Goal: Transaction & Acquisition: Purchase product/service

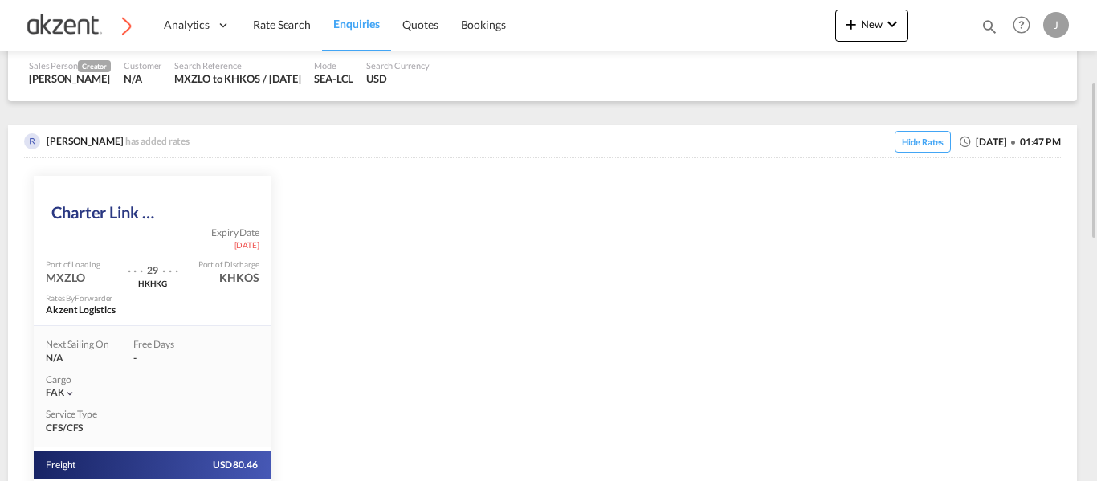
scroll to position [419, 0]
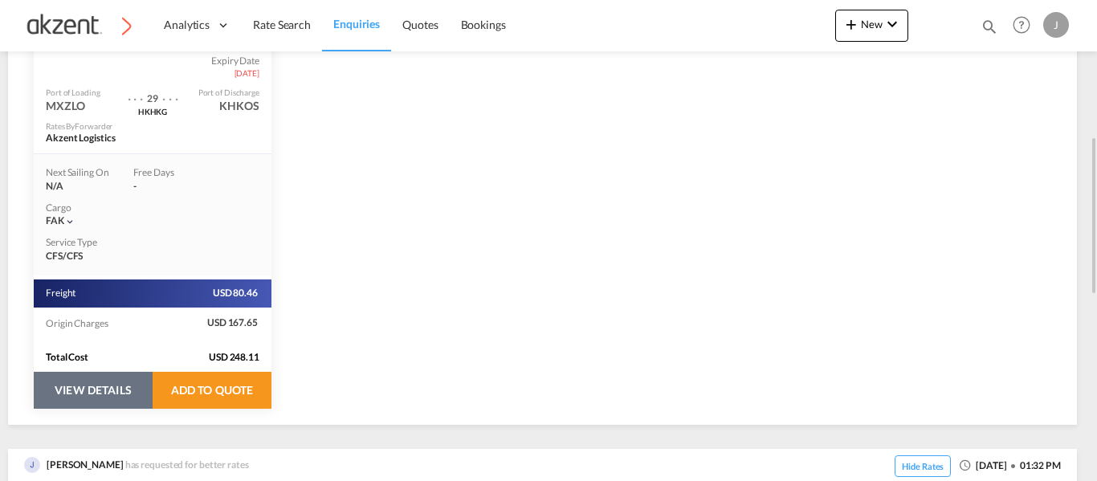
click at [100, 392] on button "VIEW DETAILS" at bounding box center [93, 390] width 119 height 37
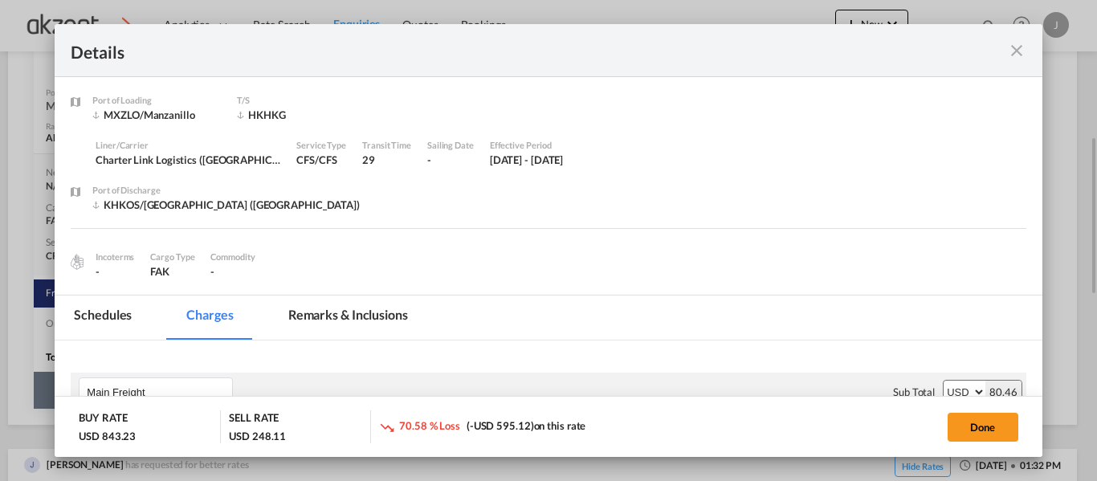
select select "per_shipment"
select select "per_hbl"
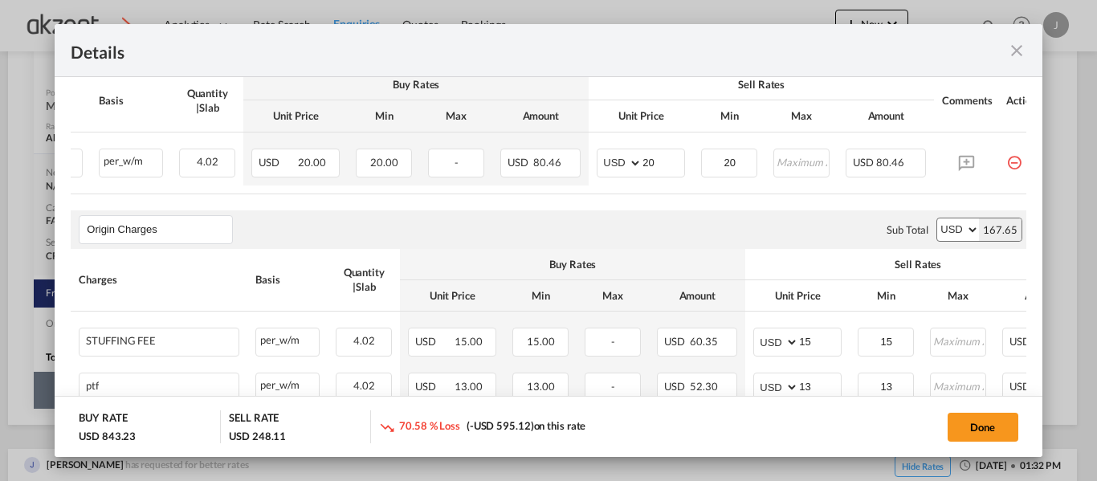
scroll to position [0, 157]
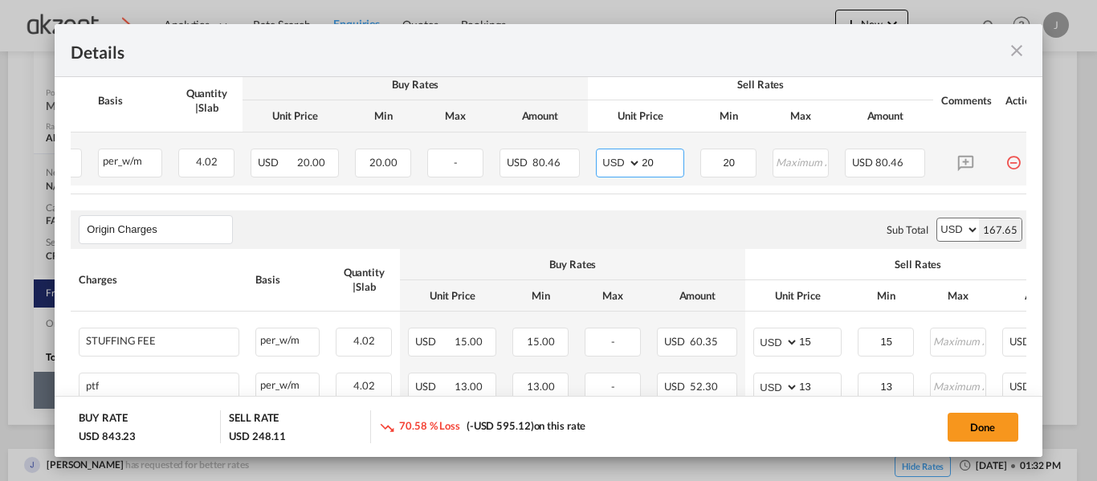
click at [672, 157] on input "20" at bounding box center [663, 161] width 42 height 24
type input "2"
click at [672, 157] on input "Port of Loading ..." at bounding box center [663, 161] width 42 height 24
type input "35"
click at [741, 158] on input "20" at bounding box center [729, 161] width 54 height 24
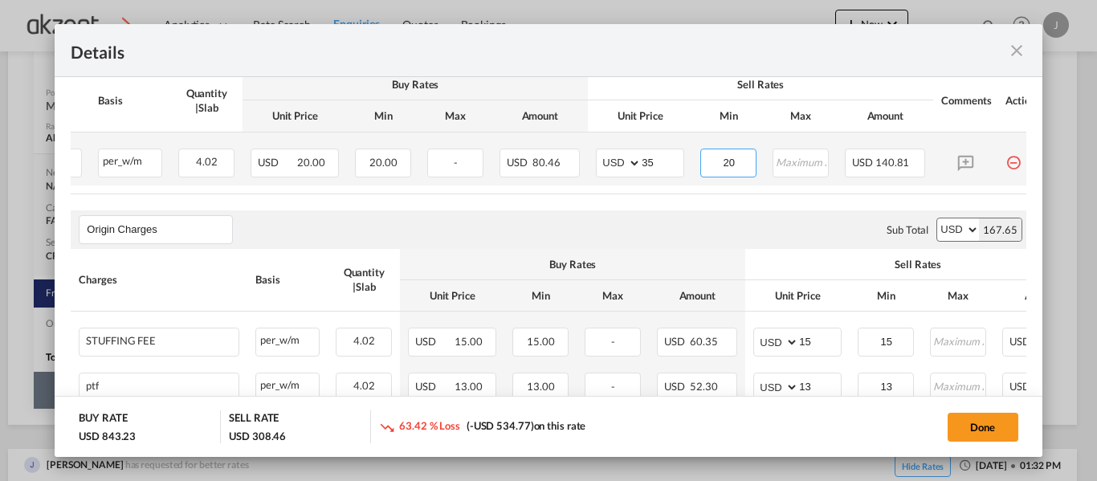
type input "2"
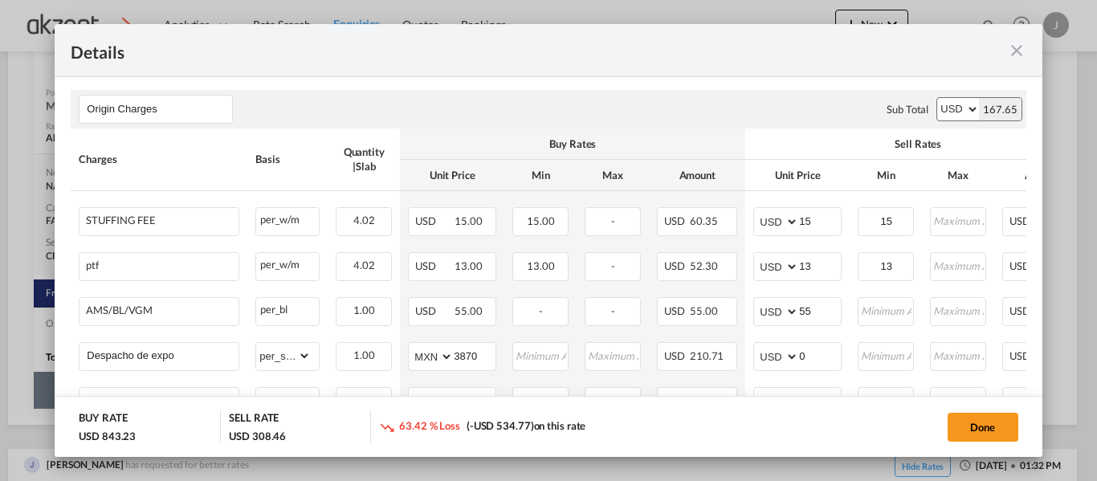
scroll to position [467, 0]
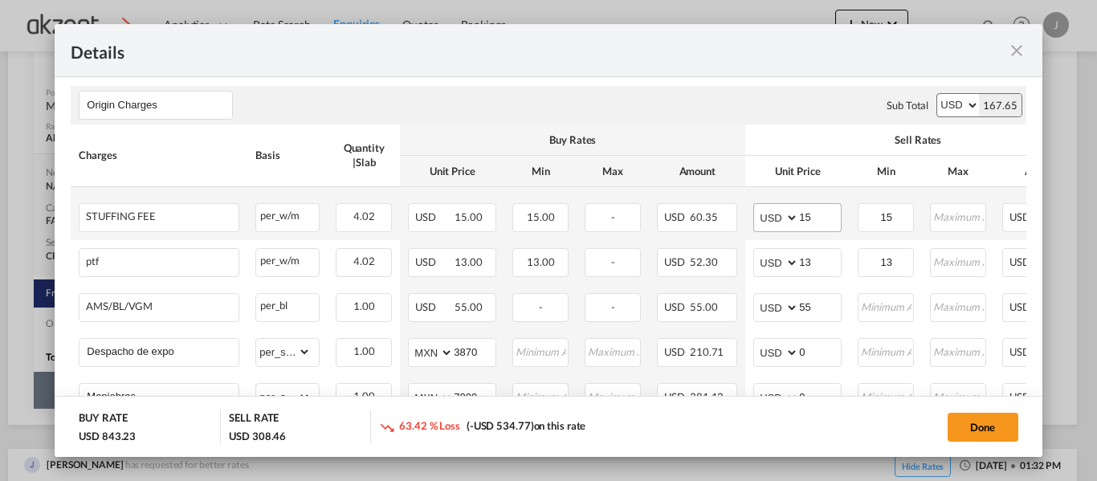
type input "35"
click at [823, 219] on input "15" at bounding box center [820, 216] width 42 height 24
type input "1"
type input "25"
click at [907, 225] on input "15" at bounding box center [887, 216] width 54 height 24
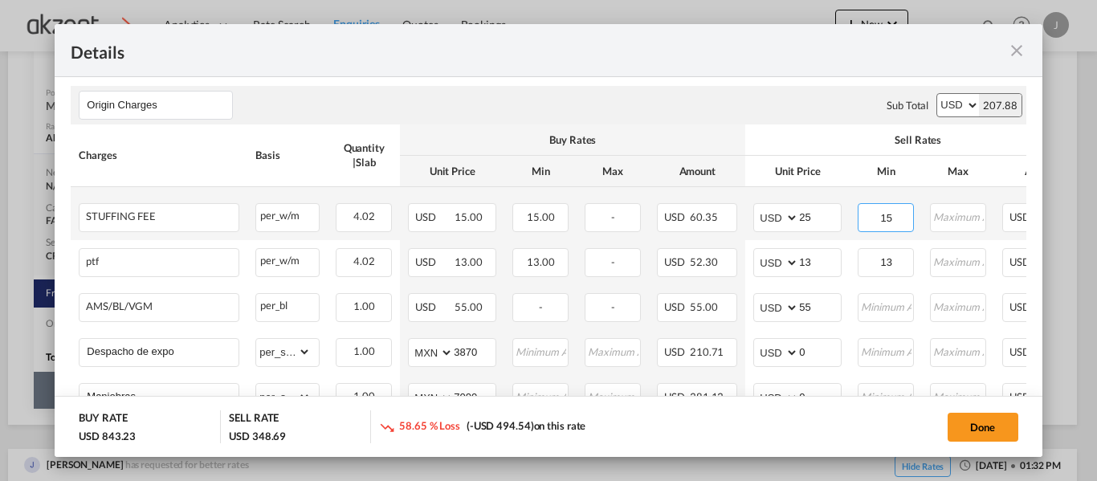
type input "1"
type input "25"
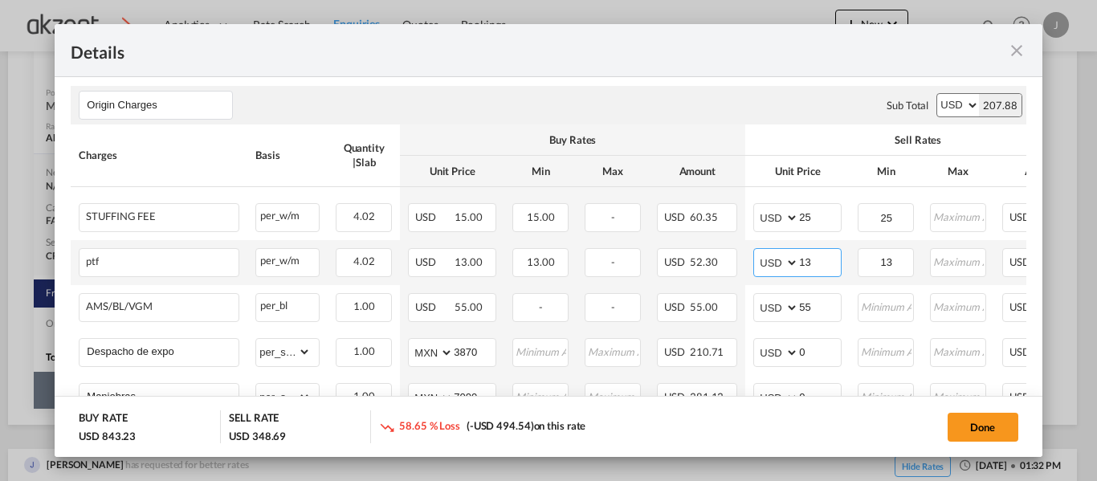
click at [816, 272] on input "13" at bounding box center [820, 261] width 42 height 24
type input "1"
drag, startPoint x: 816, startPoint y: 272, endPoint x: 918, endPoint y: -97, distance: 382.6
click at [918, 0] on html "Analytics Dashboard Rate Search Enquiries Quotes Bookings Analytics" at bounding box center [548, 240] width 1097 height 481
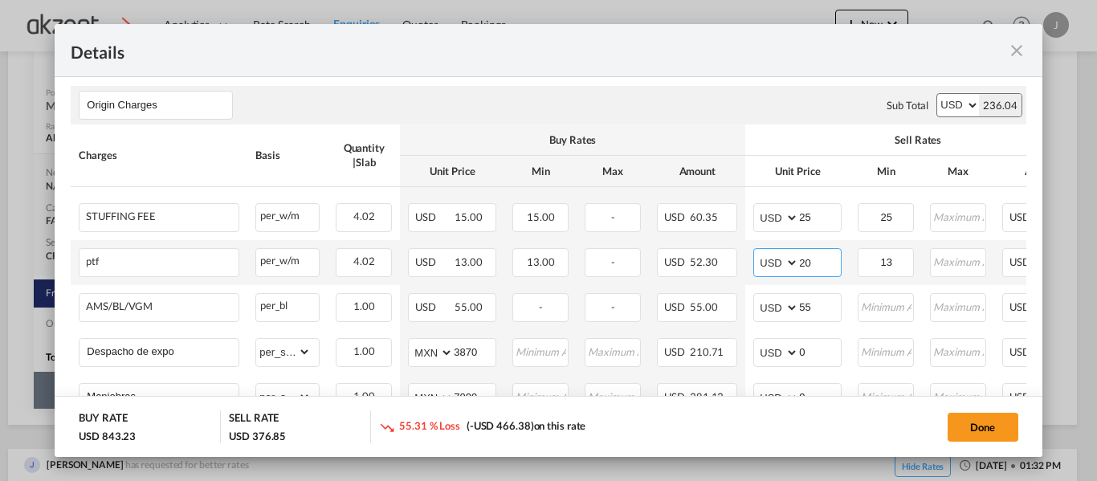
type input "2"
type input "3"
type input "25"
click at [888, 269] on input "13" at bounding box center [887, 261] width 54 height 24
type input "1"
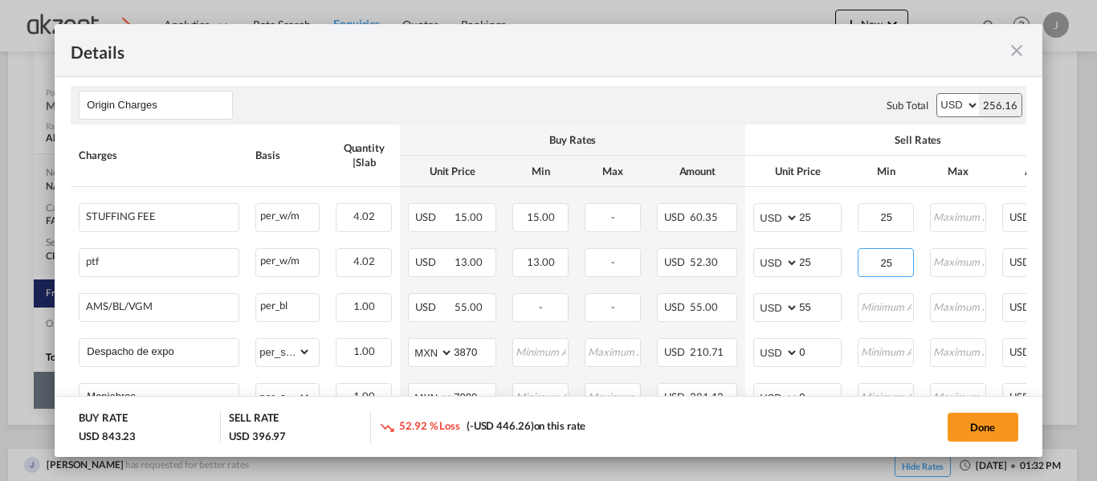
type input "25"
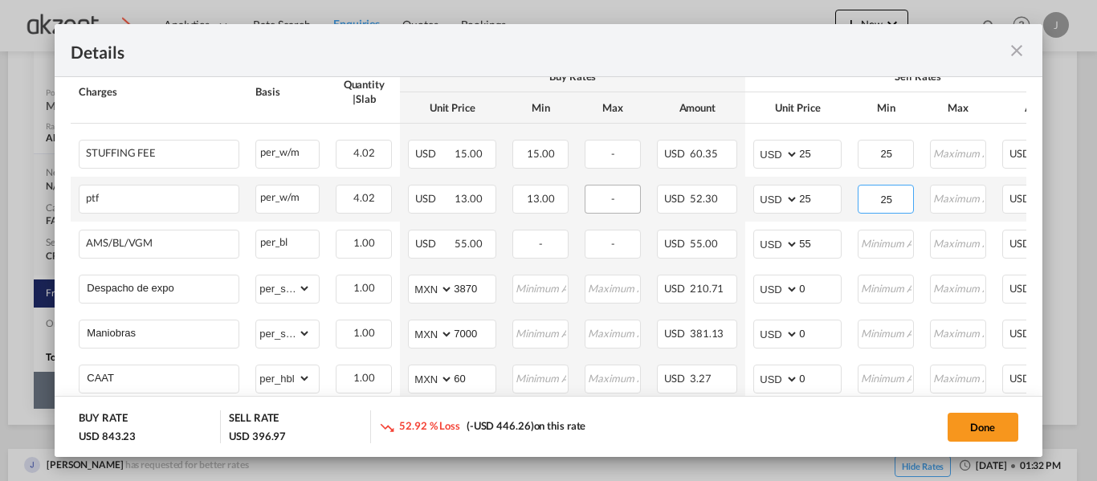
scroll to position [531, 0]
click at [823, 254] on input "55" at bounding box center [820, 242] width 42 height 24
type input "5"
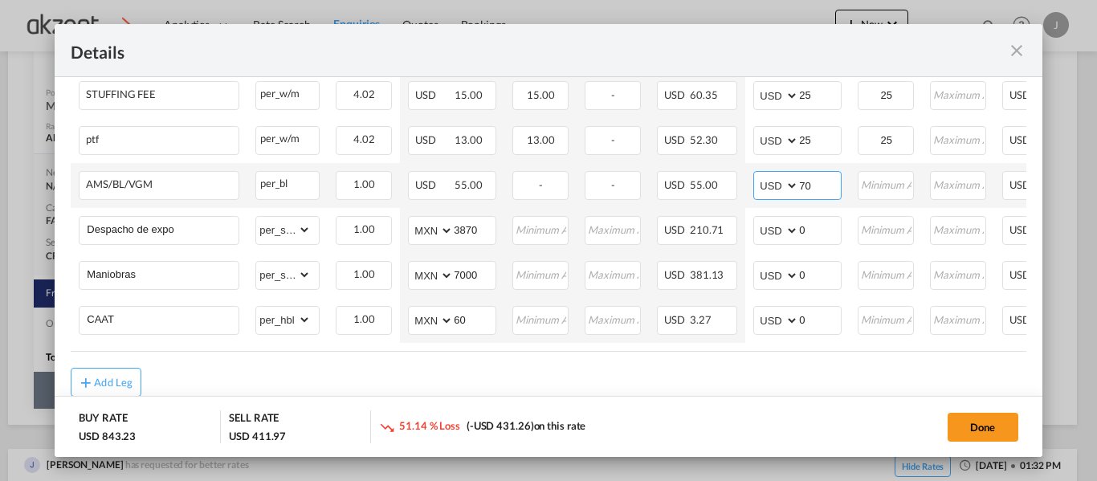
scroll to position [612, 0]
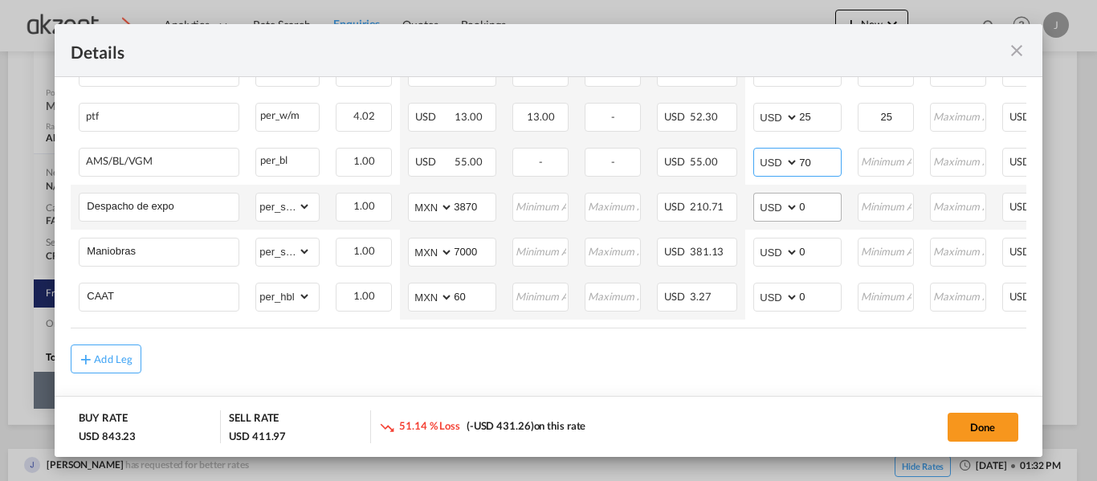
type input "70"
click at [817, 214] on input "0" at bounding box center [820, 206] width 42 height 24
type input "245"
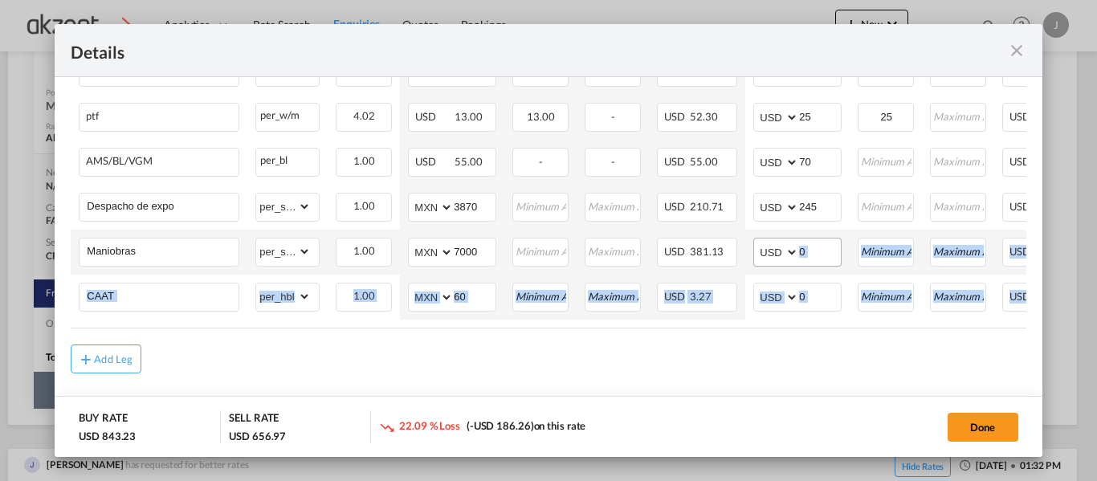
drag, startPoint x: 813, startPoint y: 356, endPoint x: 815, endPoint y: 246, distance: 110.1
click at [815, 246] on air-lcl-rate-modification "Main Freight Please enter leg name Leg Name Already Exists Sub Total AED AFN AL…" at bounding box center [548, 59] width 955 height 629
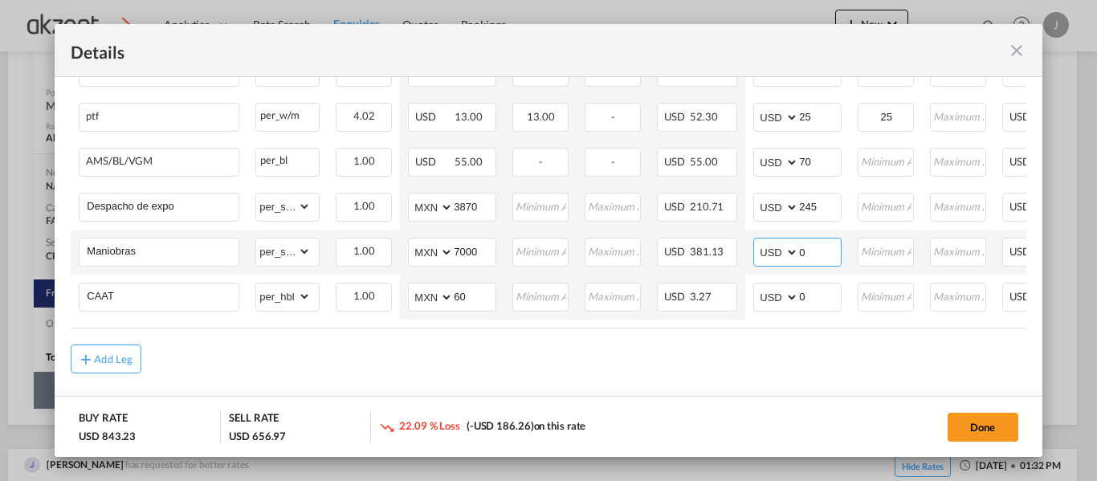
click at [813, 250] on input "0" at bounding box center [820, 251] width 42 height 24
type input "448"
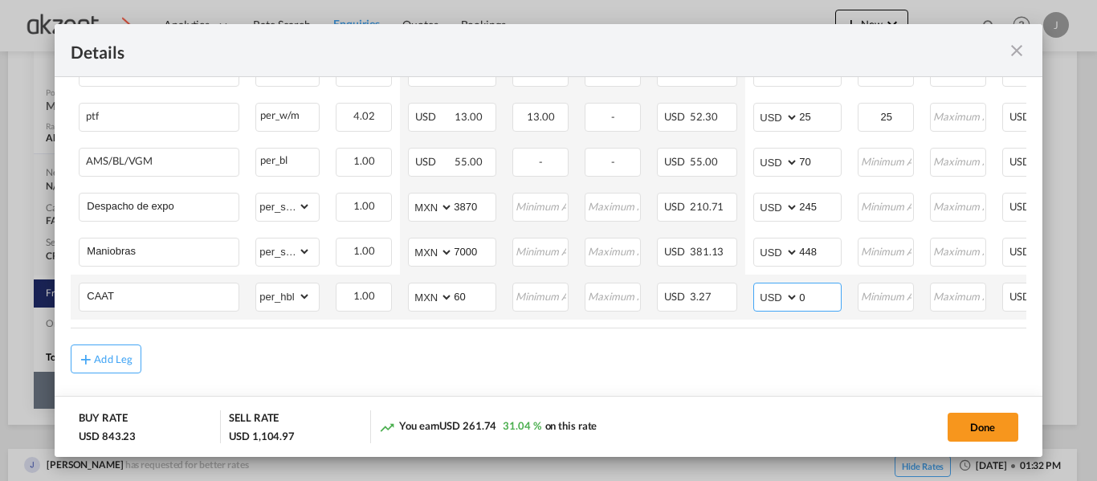
click at [822, 298] on input "0" at bounding box center [820, 296] width 42 height 24
type input "35"
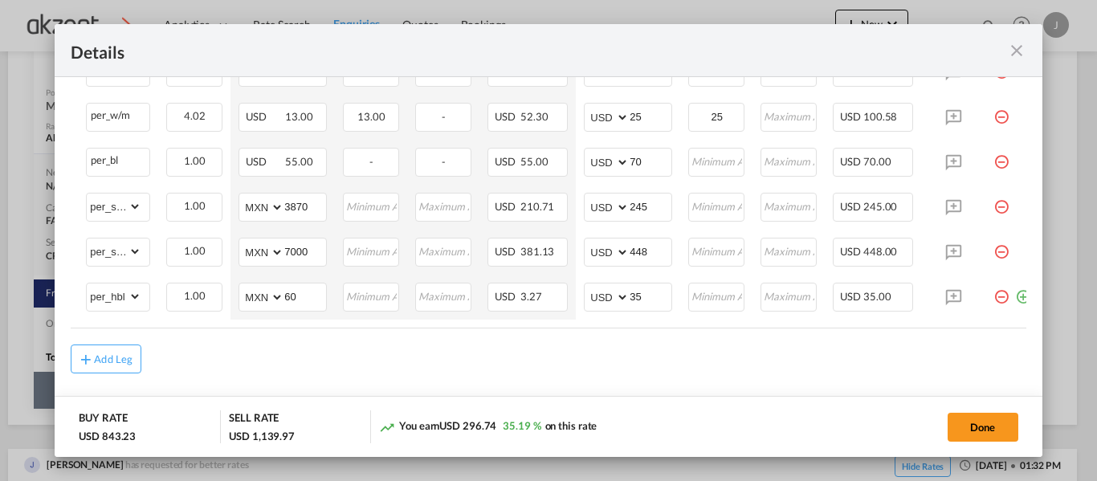
scroll to position [0, 194]
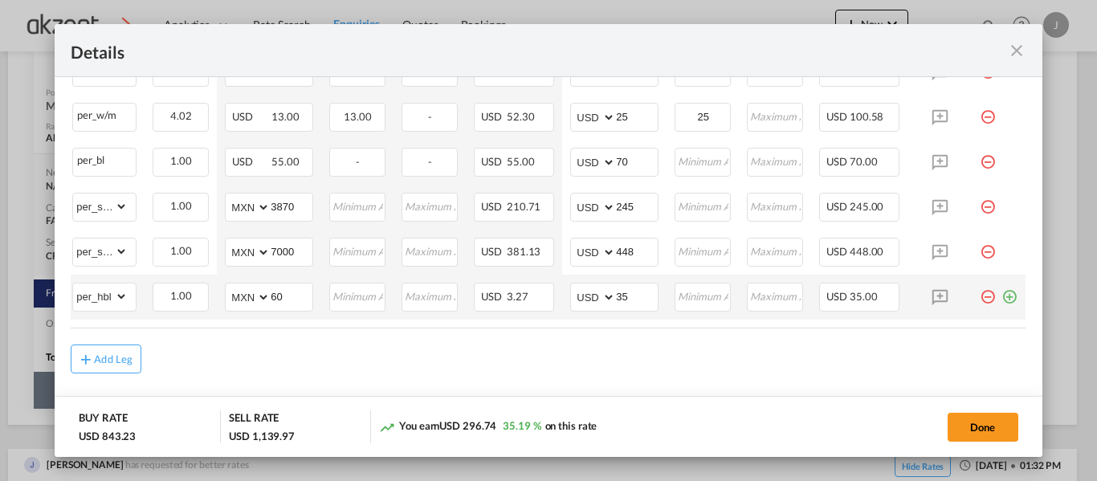
click at [1007, 309] on td "Port of Loading ..." at bounding box center [999, 297] width 54 height 45
click at [1002, 299] on md-icon "icon-plus-circle-outline green-400-fg" at bounding box center [1010, 291] width 16 height 16
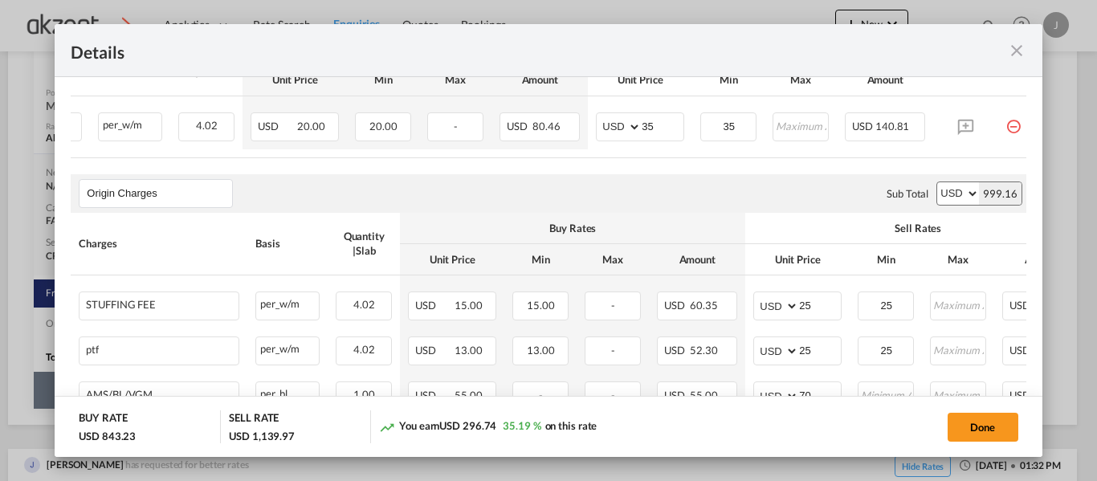
scroll to position [379, 0]
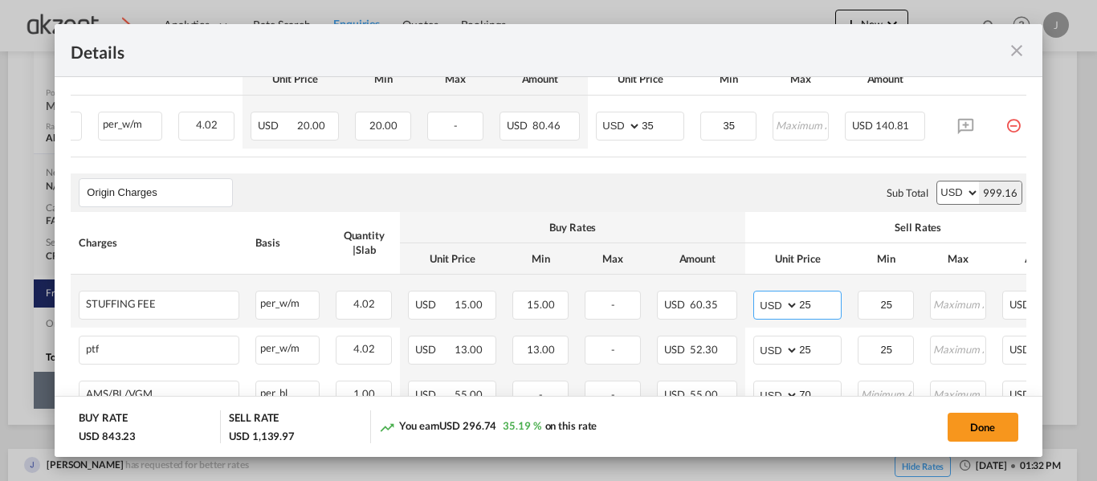
click at [830, 305] on input "25" at bounding box center [820, 304] width 42 height 24
type input "2"
type input "30"
click at [893, 310] on input "25" at bounding box center [887, 304] width 54 height 24
type input "2"
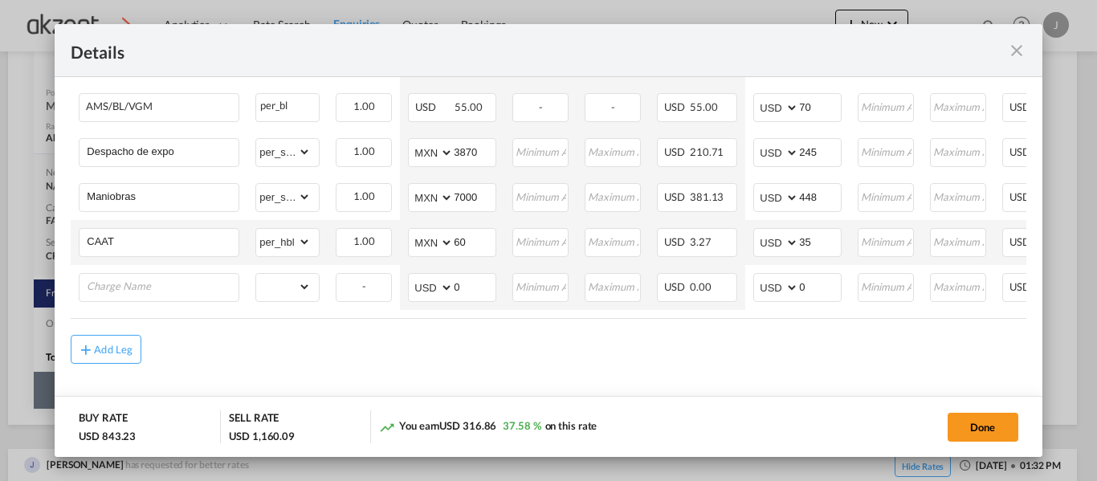
scroll to position [675, 0]
type input "30"
click at [166, 295] on input "Charge Name" at bounding box center [163, 286] width 152 height 24
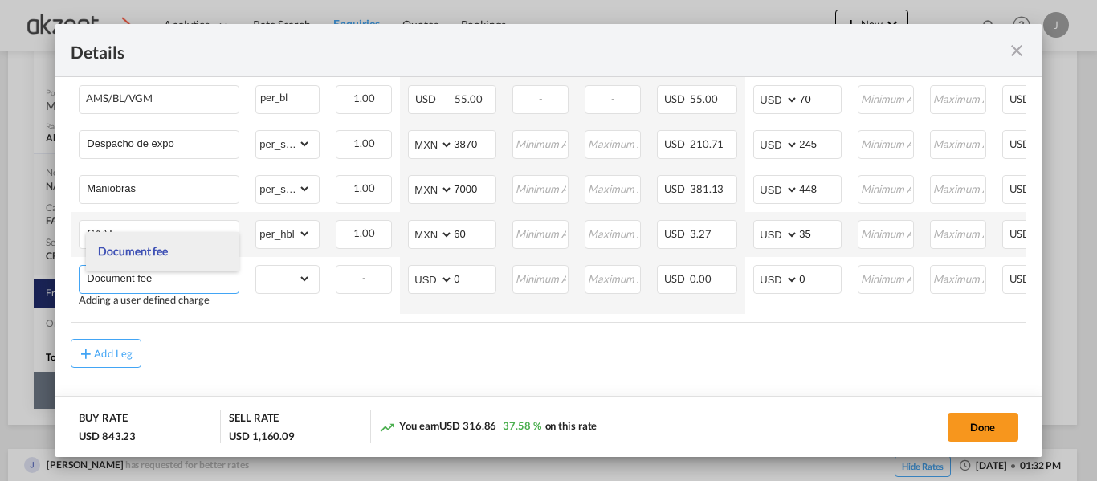
type input "Document fee"
click at [168, 243] on li "Document fee" at bounding box center [162, 251] width 153 height 39
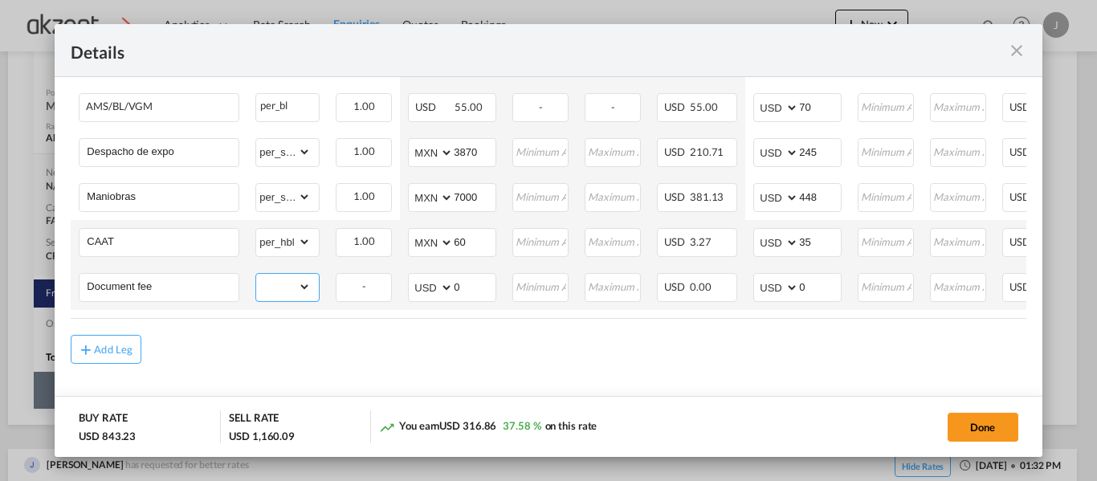
click at [306, 280] on select "gross_weight volumetric_weight per_shipment per_bl per_km per_hawb per_kg flat …" at bounding box center [283, 287] width 55 height 26
select select "per_shipment"
click at [256, 274] on select "gross_weight volumetric_weight per_shipment per_bl per_km per_hawb per_kg flat …" at bounding box center [283, 287] width 55 height 26
click at [823, 284] on input "0" at bounding box center [820, 286] width 42 height 24
type input "7"
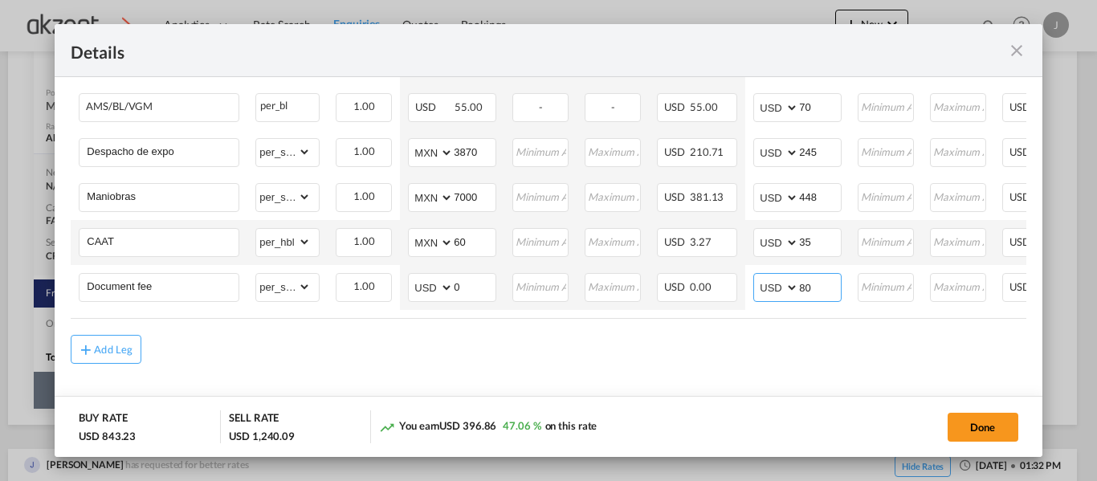
type input "80"
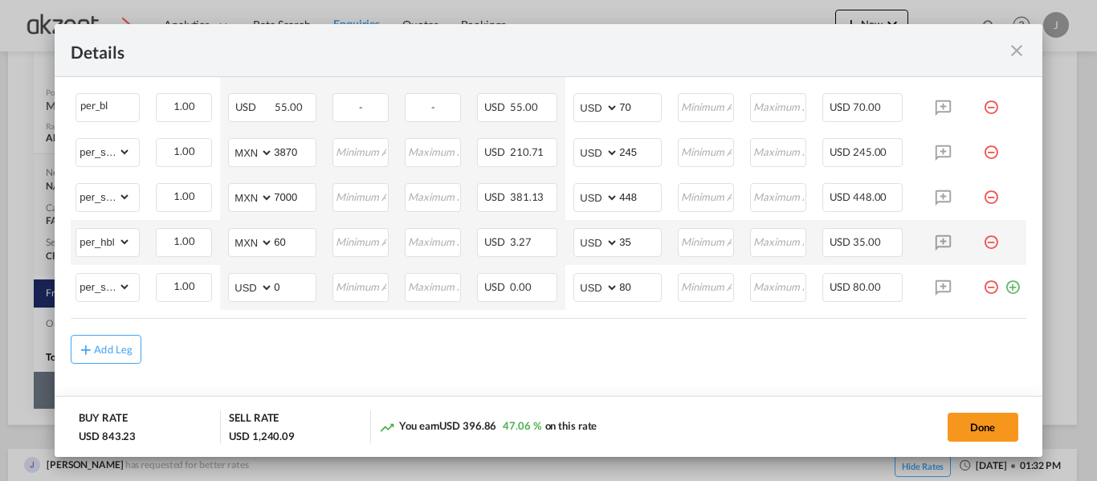
scroll to position [0, 194]
click at [1002, 279] on md-icon "icon-plus-circle-outline green-400-fg" at bounding box center [1010, 281] width 16 height 16
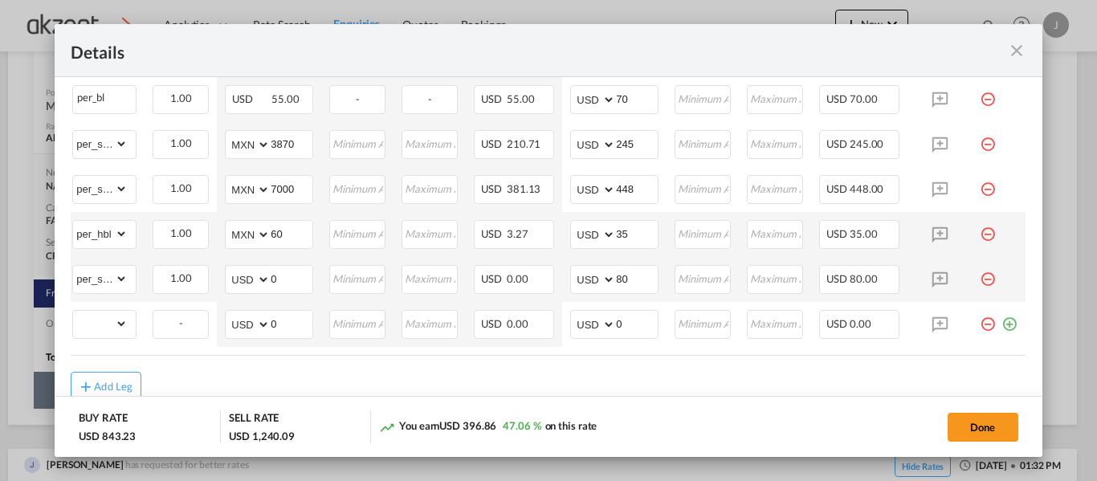
scroll to position [0, 0]
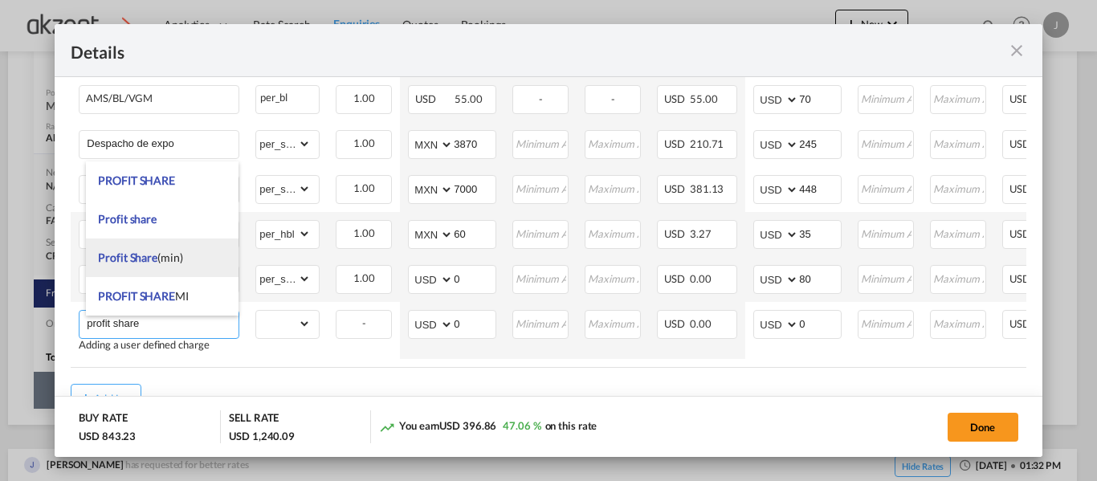
click at [201, 267] on li "Profit Share (min)" at bounding box center [162, 258] width 153 height 39
type input "Profit Share (min)"
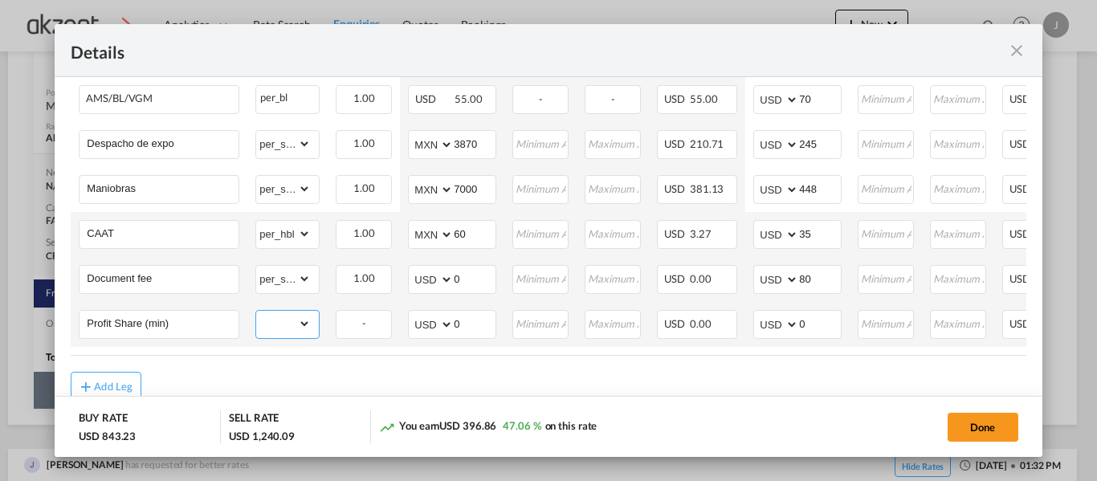
click at [303, 329] on select "gross_weight volumetric_weight per_shipment per_bl per_km per_hawb per_kg flat …" at bounding box center [283, 324] width 55 height 26
select select "per_shipment"
click at [256, 316] on select "gross_weight volumetric_weight per_shipment per_bl per_km per_hawb per_kg flat …" at bounding box center [283, 324] width 55 height 26
click at [811, 326] on input "0" at bounding box center [820, 323] width 42 height 24
type input "60"
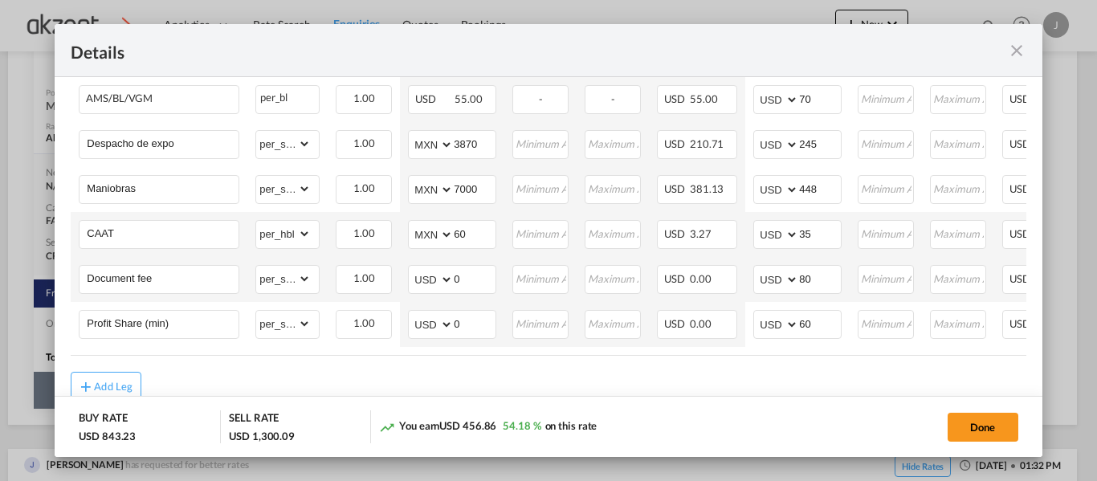
scroll to position [0, 194]
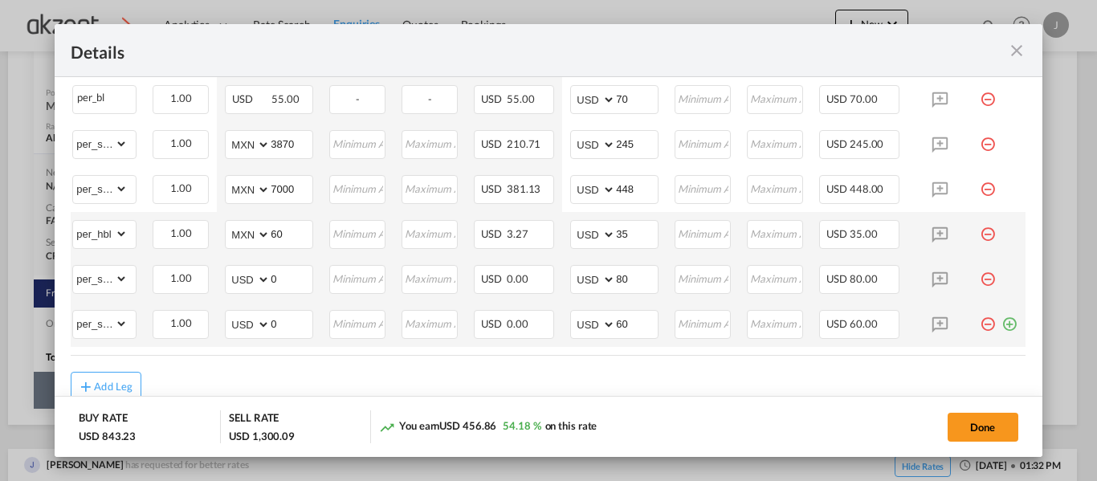
click at [1002, 326] on md-icon "icon-plus-circle-outline green-400-fg" at bounding box center [1010, 318] width 16 height 16
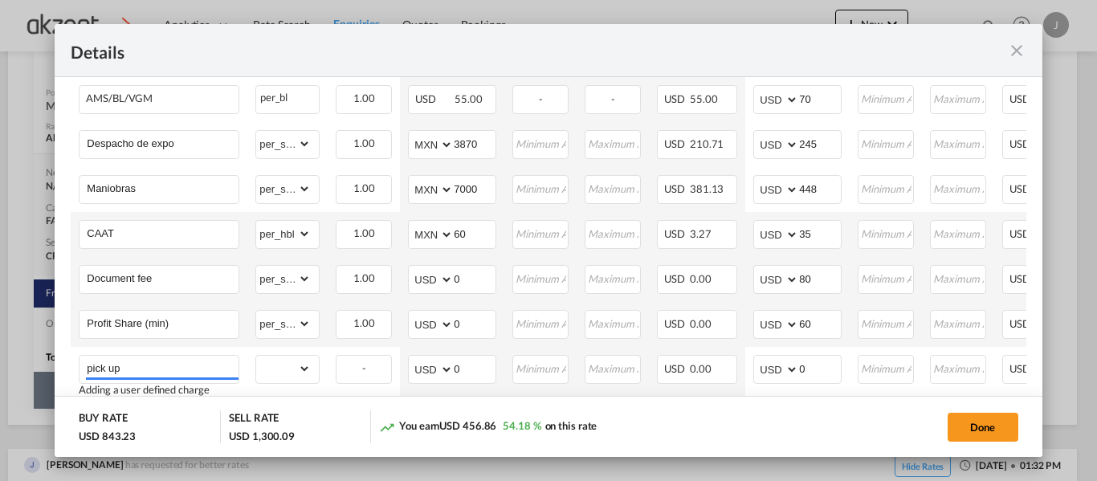
scroll to position [741, 0]
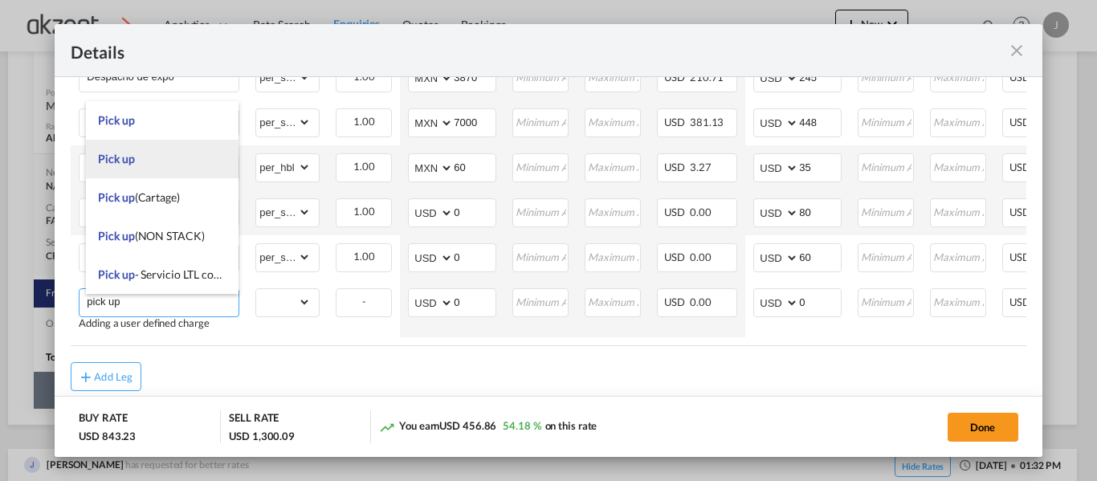
click at [180, 168] on li "Pick up" at bounding box center [162, 159] width 153 height 39
type input "Pick up"
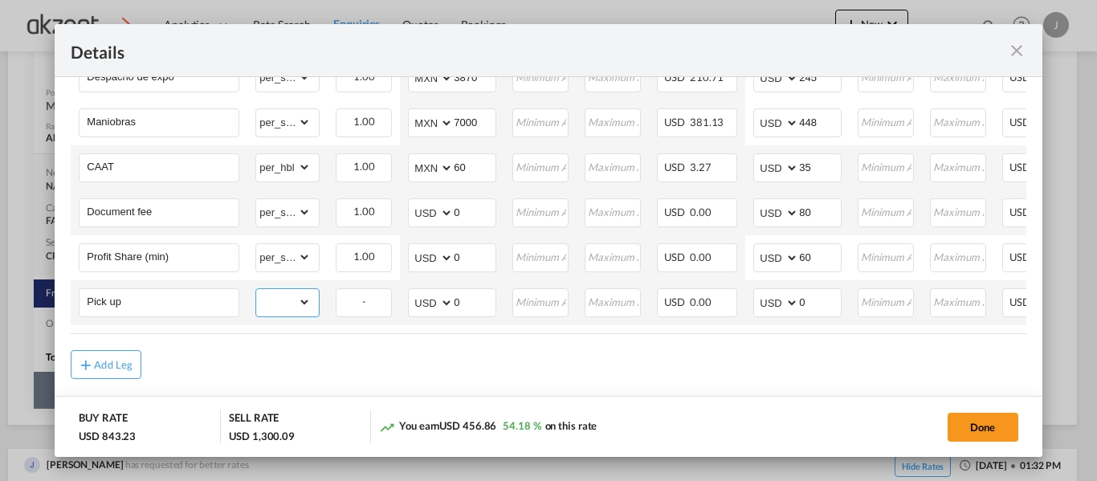
click at [299, 304] on select "gross_weight volumetric_weight per_shipment per_bl per_km per_hawb per_kg flat …" at bounding box center [283, 302] width 55 height 26
select select "per_shipment"
click at [256, 294] on select "gross_weight volumetric_weight per_shipment per_bl per_km per_hawb per_kg flat …" at bounding box center [283, 302] width 55 height 26
click at [424, 306] on select "AED AFN ALL AMD ANG AOA ARS AUD AWG AZN BAM BBD BDT BGN BHD BIF BMD BND [PERSON…" at bounding box center [432, 303] width 42 height 22
select select "string:MXN"
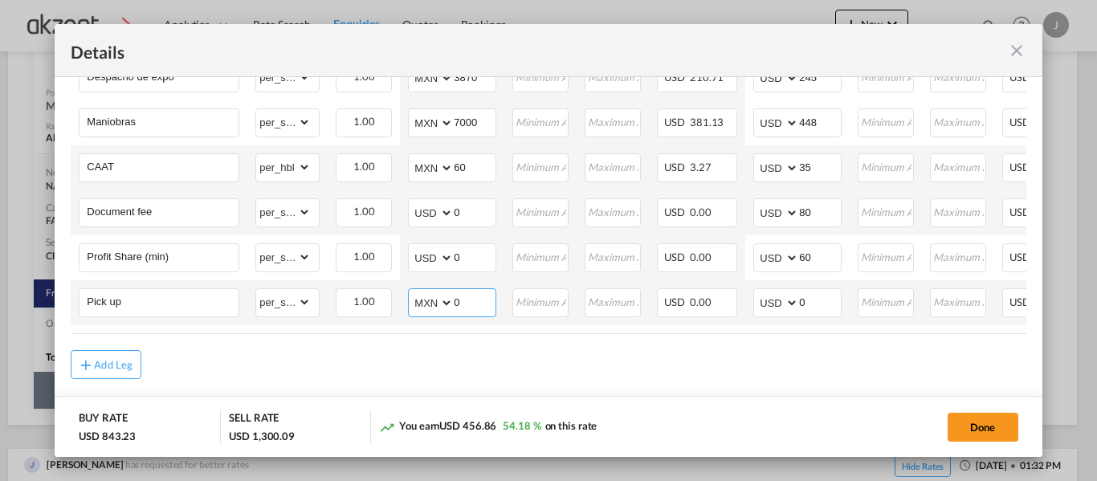
click at [411, 296] on select "AED AFN ALL AMD ANG AOA ARS AUD AWG AZN BAM BBD BDT BGN BHD BIF BMD BND [PERSON…" at bounding box center [432, 303] width 42 height 22
click at [480, 308] on input "0" at bounding box center [475, 301] width 42 height 24
type input "6800"
click at [796, 314] on select "AED AFN ALL AMD ANG AOA ARS AUD AWG AZN BAM BBD BDT BGN BHD BIF BMD BND [PERSON…" at bounding box center [778, 303] width 42 height 22
click at [830, 306] on input "0" at bounding box center [820, 301] width 42 height 24
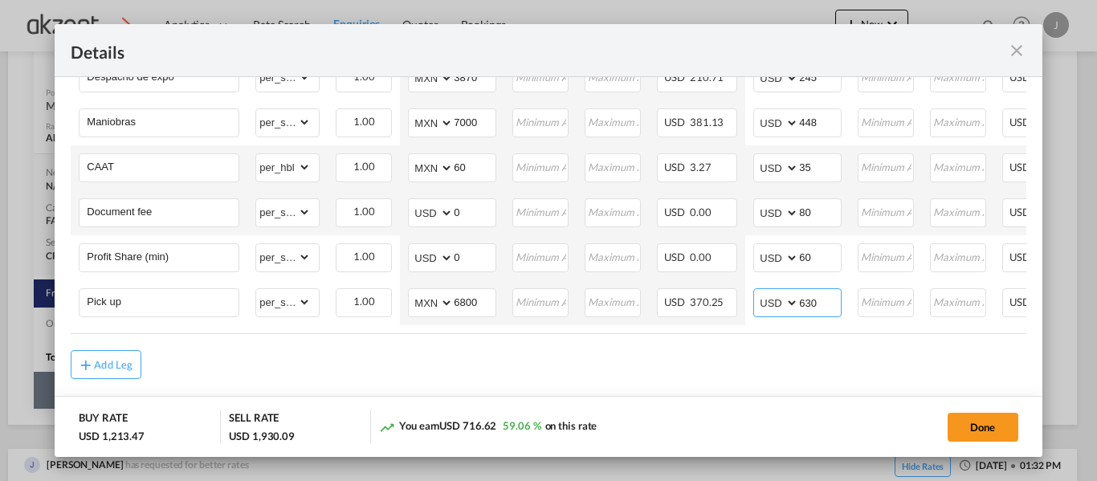
type input "630"
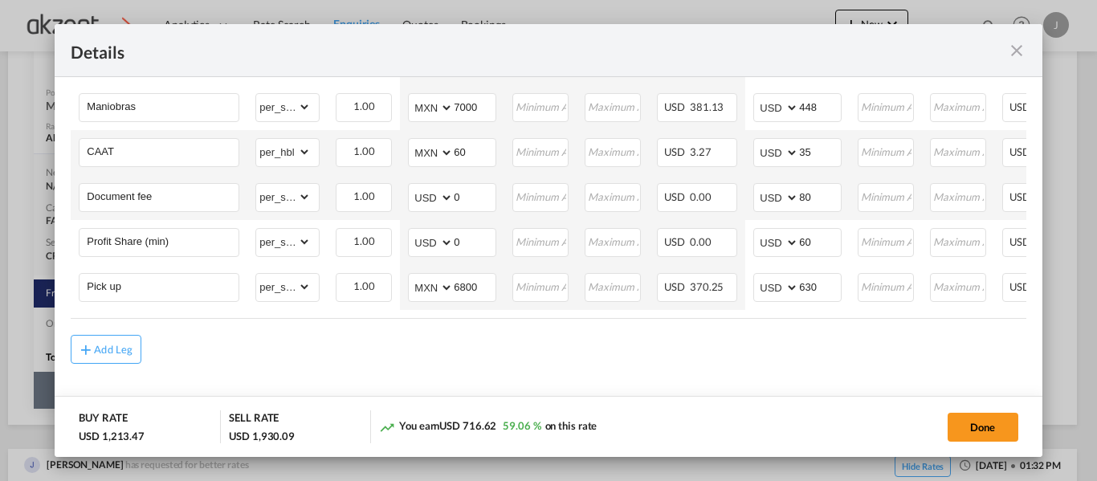
scroll to position [0, 194]
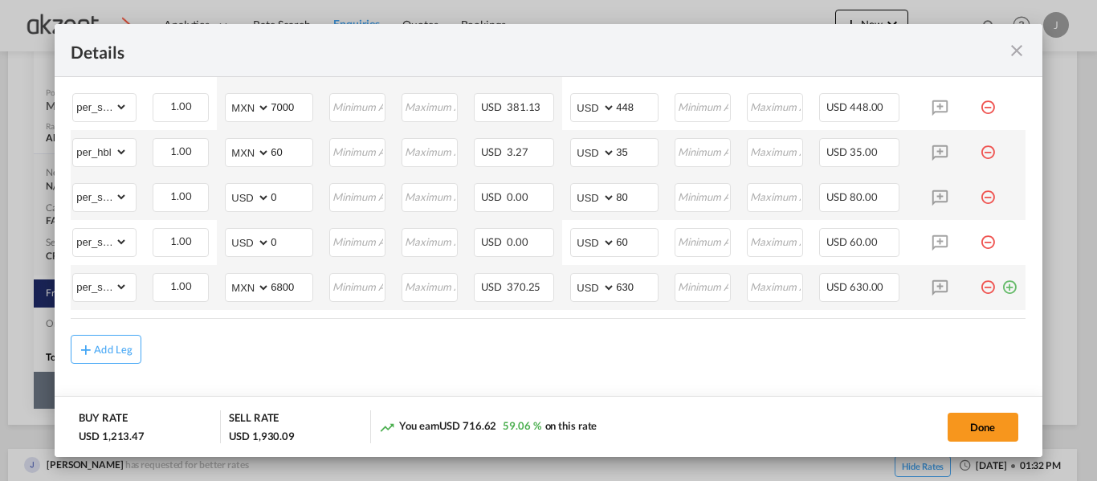
click at [1002, 281] on md-icon "icon-plus-circle-outline green-400-fg" at bounding box center [1010, 281] width 16 height 16
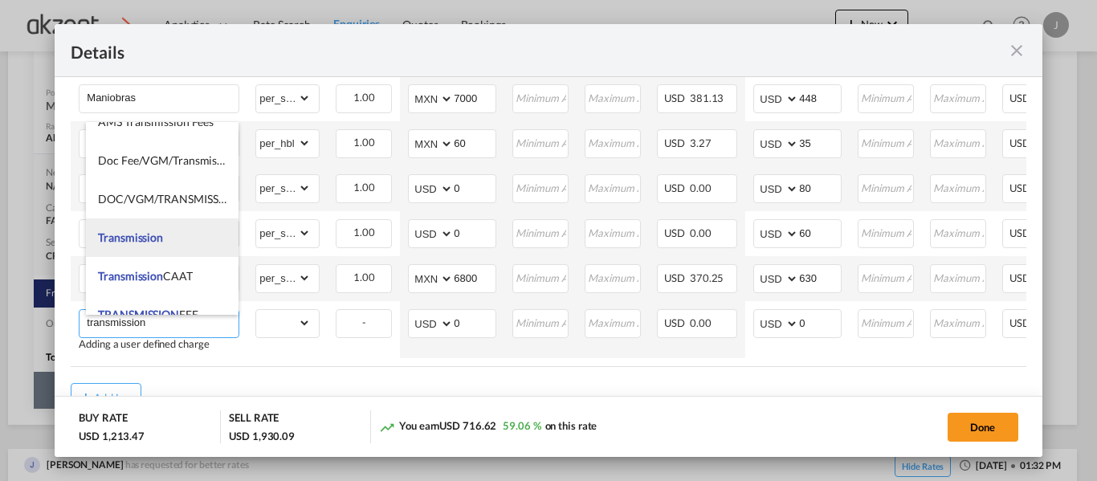
scroll to position [61, 0]
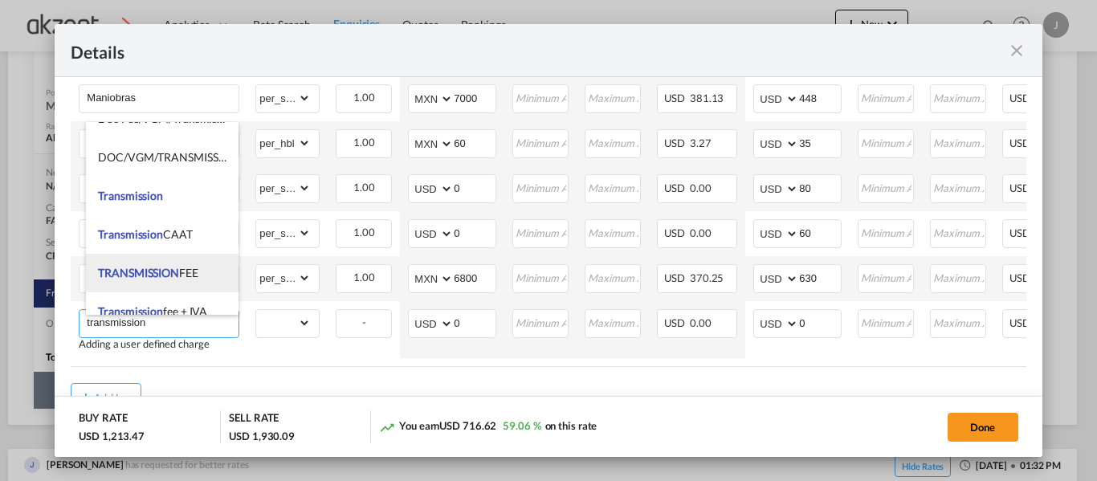
click at [169, 282] on li "TRANSMISSION FEE" at bounding box center [162, 273] width 153 height 39
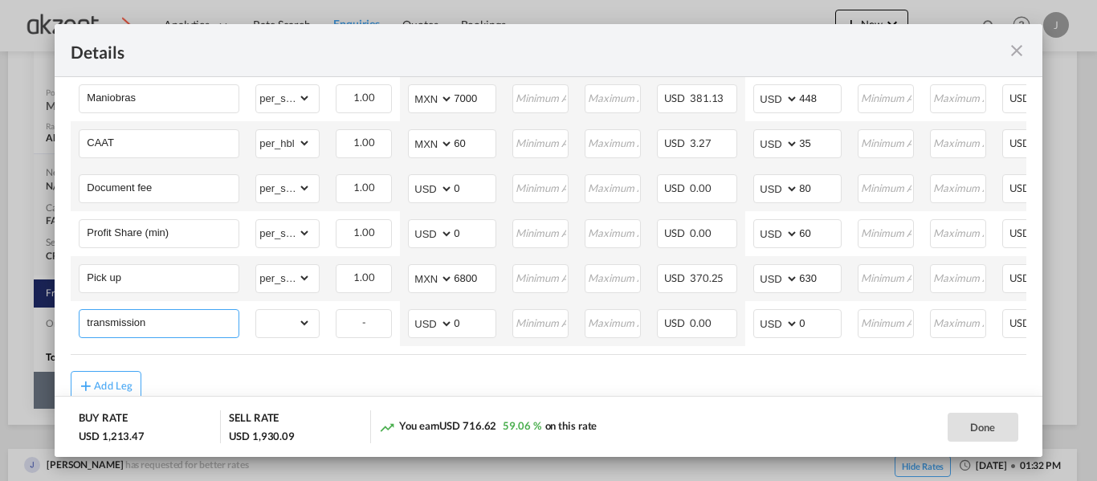
type input "TRANSMISSION FEE"
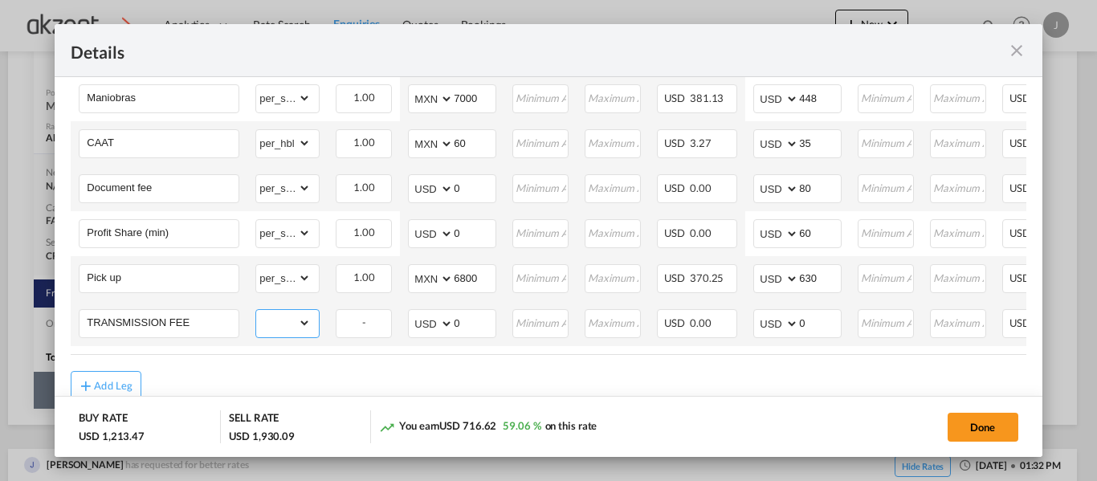
click at [304, 327] on select "gross_weight volumetric_weight per_shipment per_bl per_km per_hawb per_kg flat …" at bounding box center [283, 323] width 55 height 26
select select "per_bl"
click at [256, 315] on select "gross_weight volumetric_weight per_shipment per_bl per_km per_hawb per_kg flat …" at bounding box center [283, 323] width 55 height 26
click at [819, 323] on input "0" at bounding box center [820, 322] width 42 height 24
type input "20"
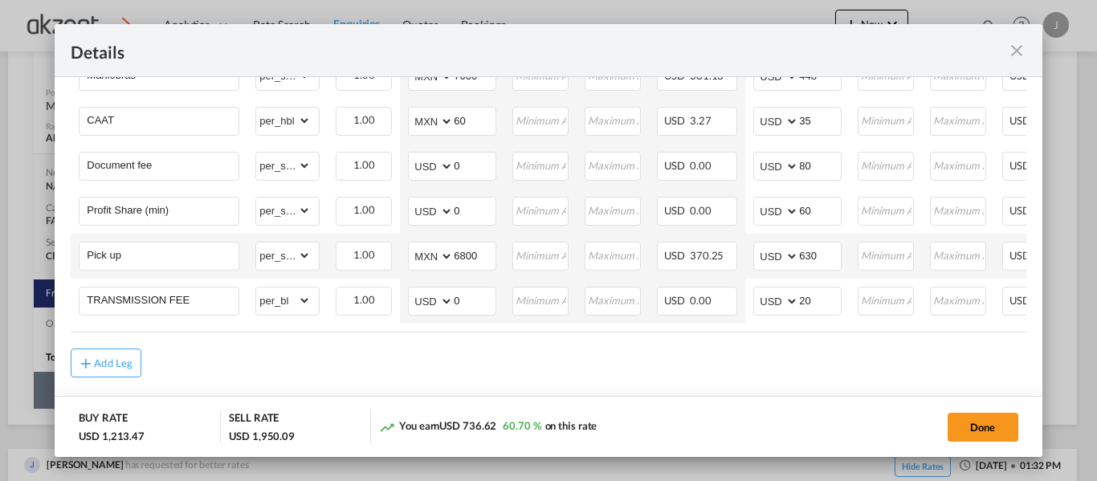
scroll to position [795, 0]
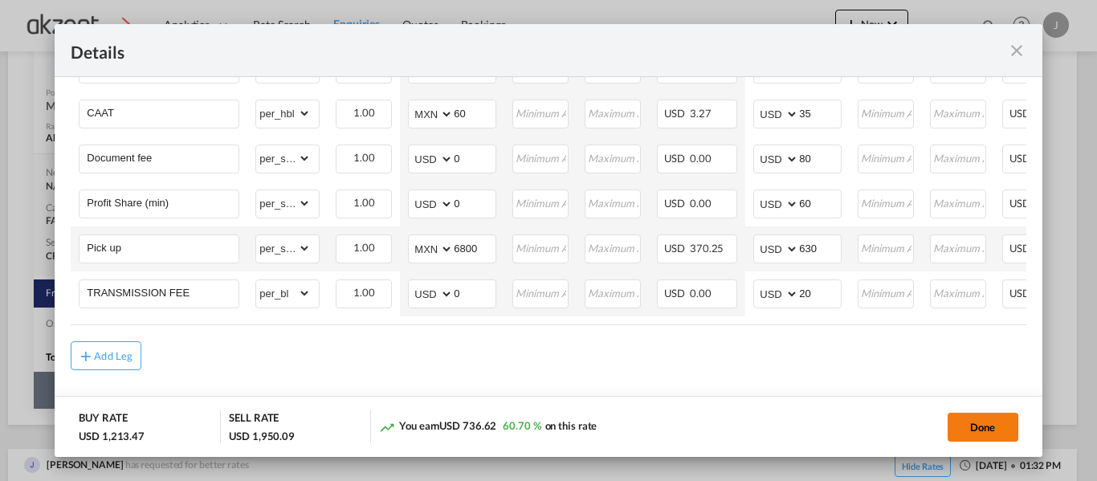
click at [948, 417] on button "Done" at bounding box center [983, 427] width 71 height 29
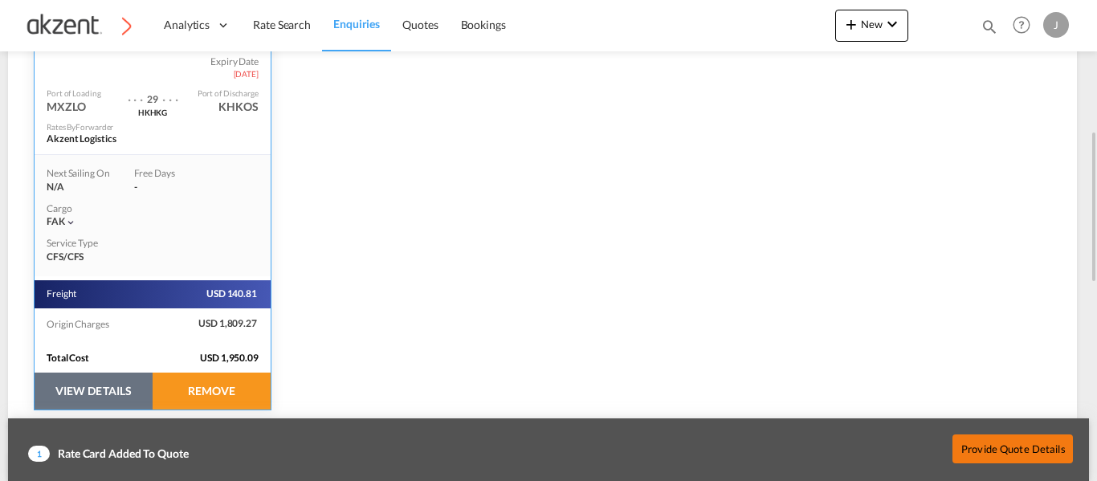
click at [986, 443] on button "Provide Quote Details" at bounding box center [1013, 449] width 120 height 29
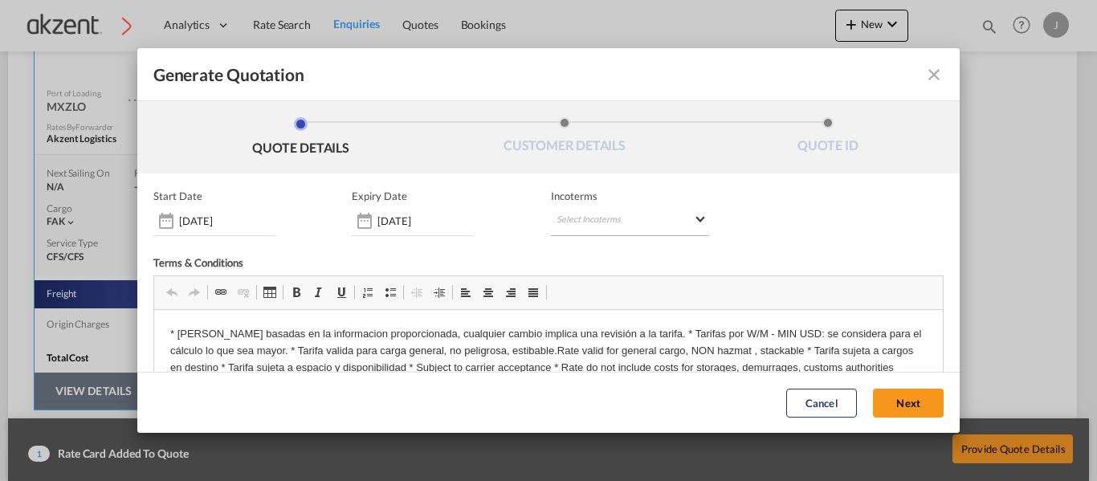
scroll to position [0, 0]
click at [641, 204] on div "Incoterms Select Incoterms DPU - import Delivery at Place Unloaded FAS - export…" at bounding box center [630, 213] width 158 height 47
click at [586, 211] on md-select "Select Incoterms DPU - import Delivery at Place Unloaded FAS - export Free Alon…" at bounding box center [630, 221] width 158 height 29
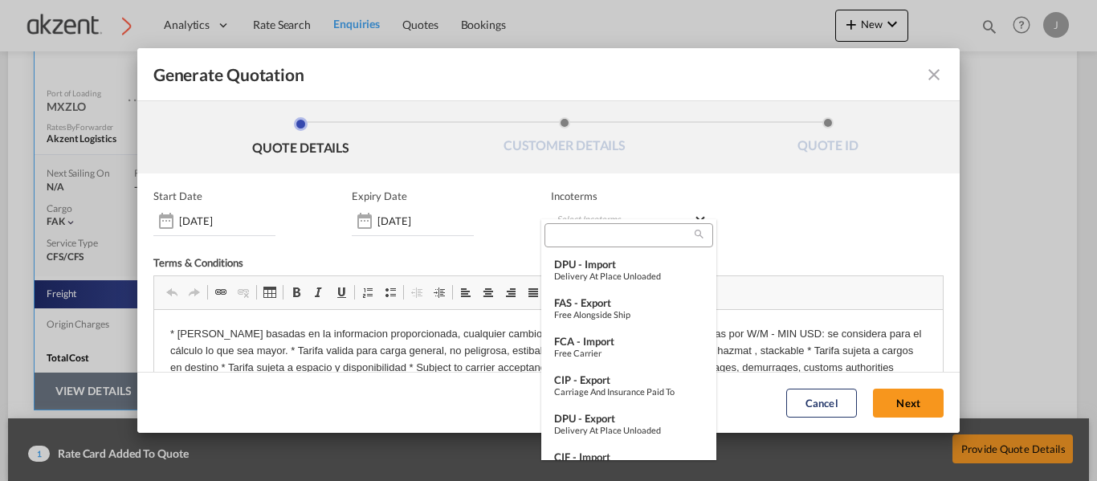
type md-option "[object Object]"
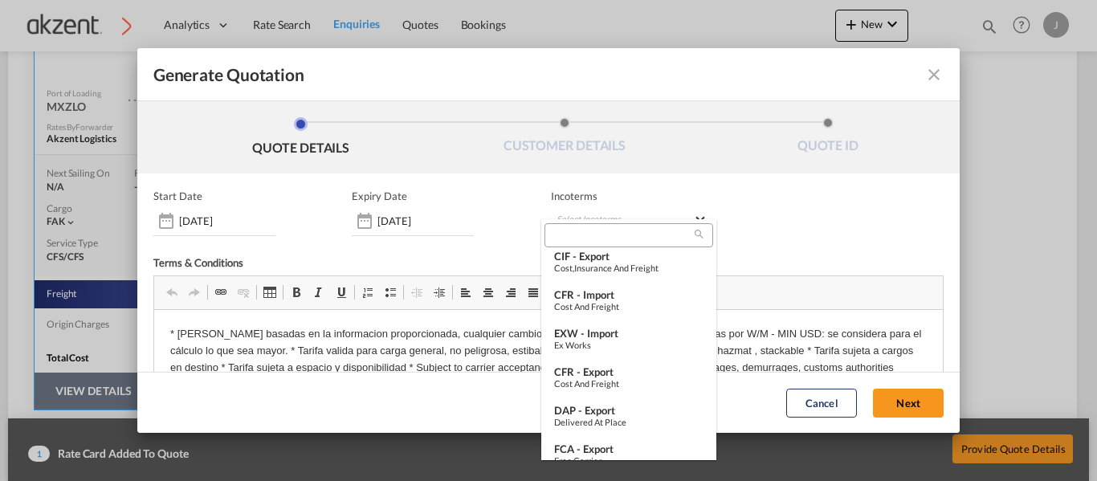
drag, startPoint x: 578, startPoint y: 221, endPoint x: 573, endPoint y: 228, distance: 9.2
click at [573, 228] on md-select-header at bounding box center [628, 235] width 175 height 32
click at [573, 228] on input "search" at bounding box center [621, 235] width 145 height 14
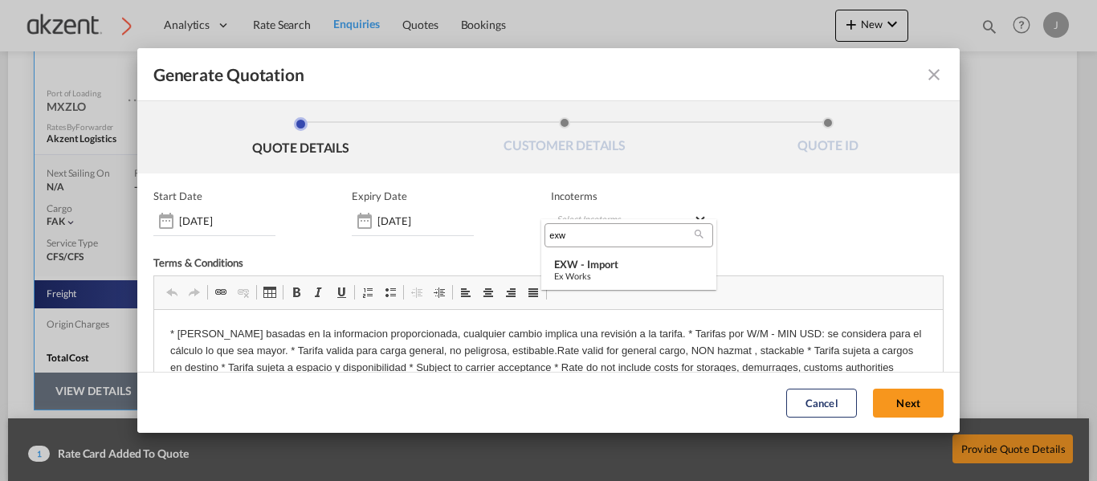
scroll to position [0, 0]
type input "exw"
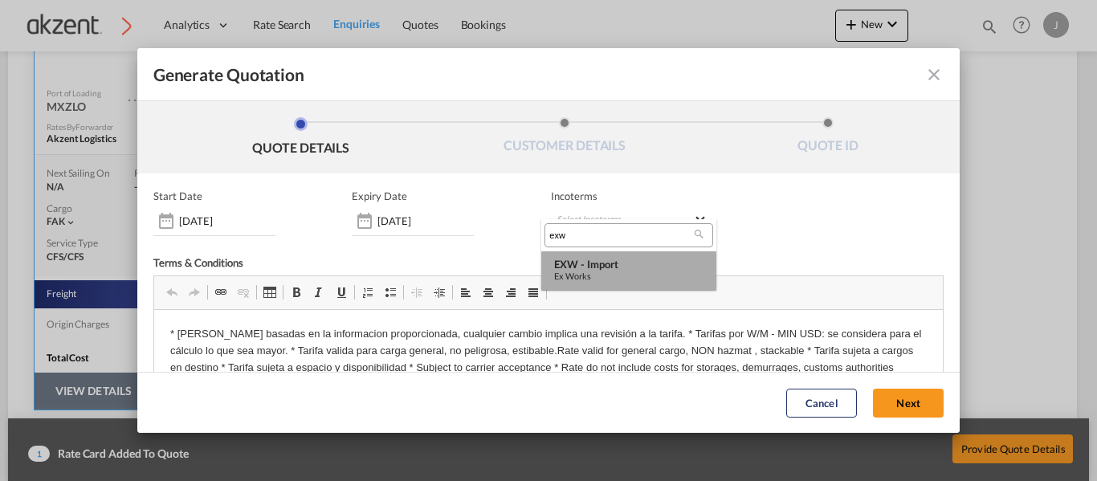
click at [600, 280] on div "Ex Works" at bounding box center [628, 276] width 149 height 10
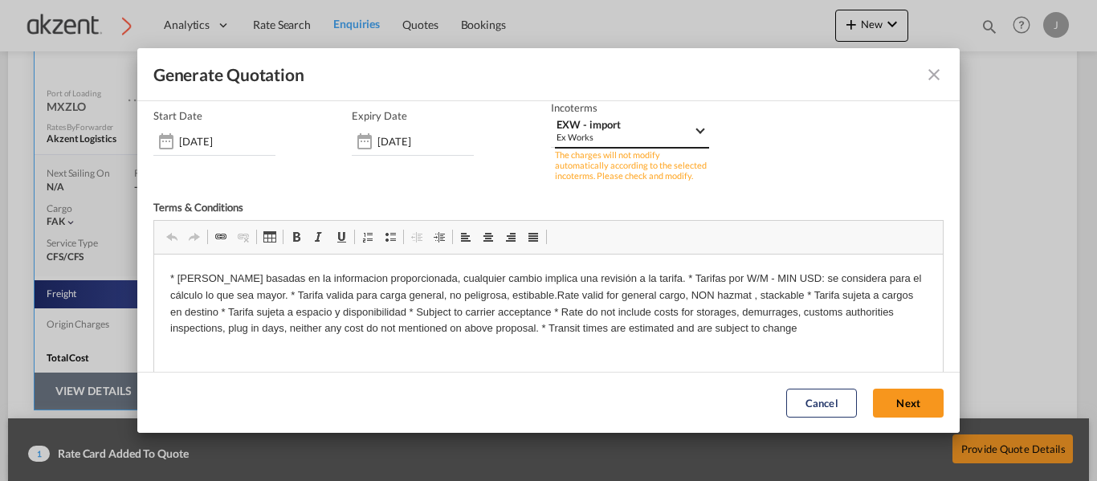
scroll to position [125, 0]
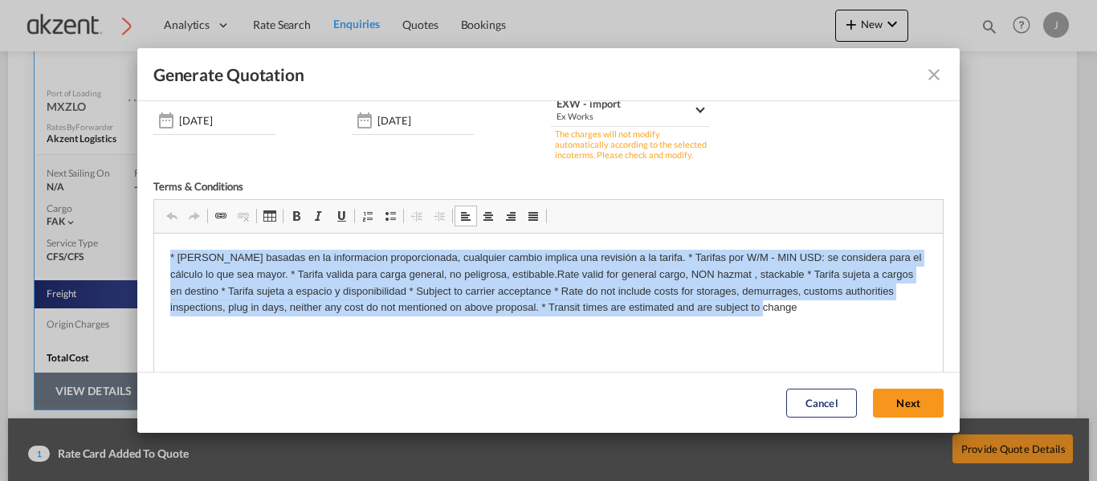
drag, startPoint x: 166, startPoint y: 251, endPoint x: 859, endPoint y: 322, distance: 696.0
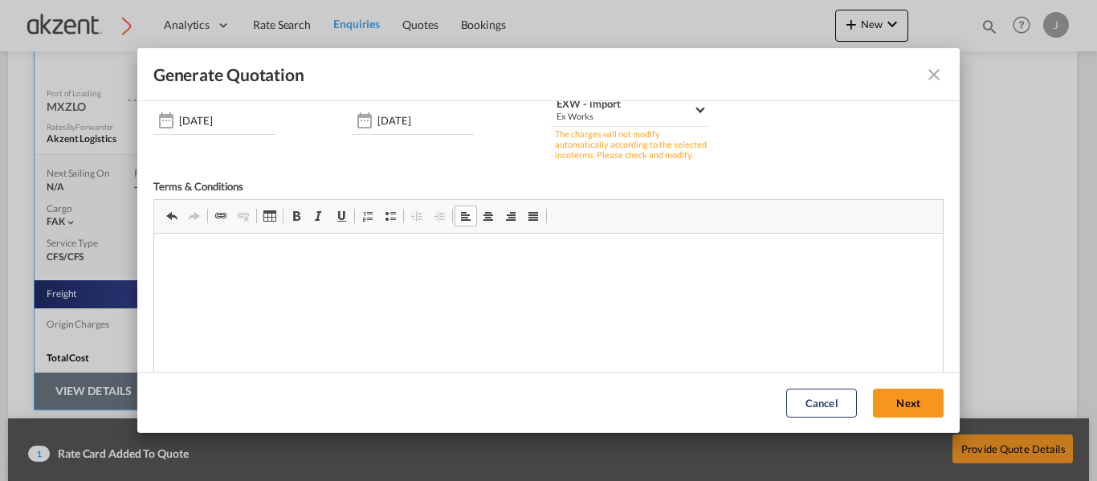
click at [296, 282] on html at bounding box center [548, 257] width 790 height 49
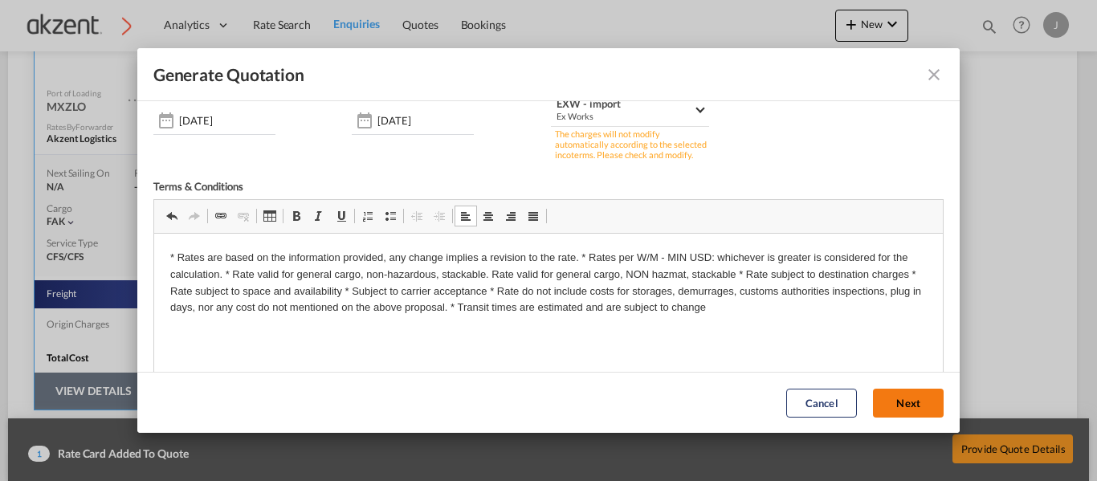
click at [890, 398] on button "Next" at bounding box center [908, 403] width 71 height 29
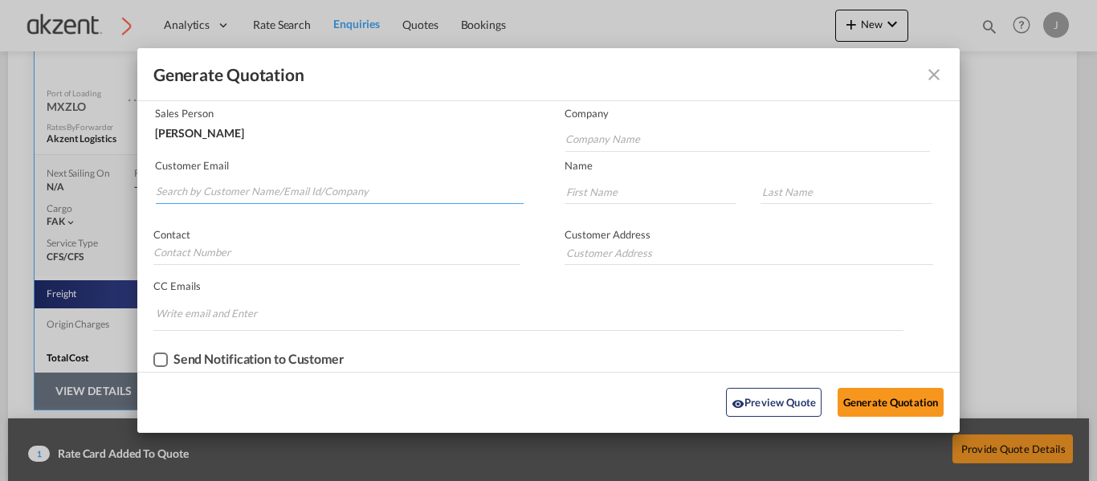
click at [373, 198] on input "Search by Customer Name/Email Id/Company" at bounding box center [340, 192] width 368 height 24
paste input "[DOMAIN_NAME][EMAIL_ADDRESS][DOMAIN_NAME]"
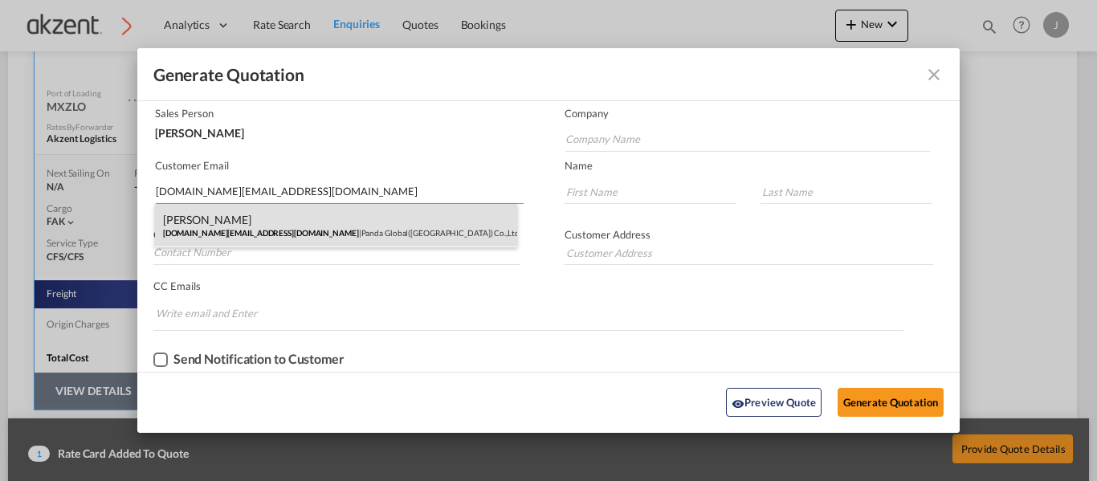
type input "[DOMAIN_NAME][EMAIL_ADDRESS][DOMAIN_NAME]"
click at [367, 222] on div "[PERSON_NAME] [DOMAIN_NAME][EMAIL_ADDRESS][DOMAIN_NAME] | Panda Global([GEOGRAP…" at bounding box center [336, 225] width 363 height 43
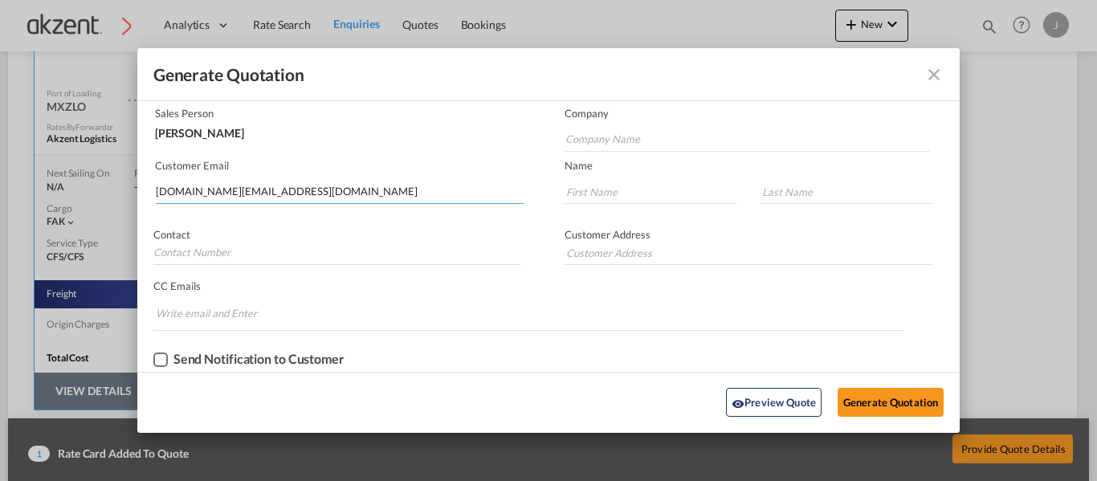
type input "Panda Global([GEOGRAPHIC_DATA]) Co.,Ltd."
type input "[PERSON_NAME]"
type input "13581736812"
type input "[STREET_ADDRESS]."
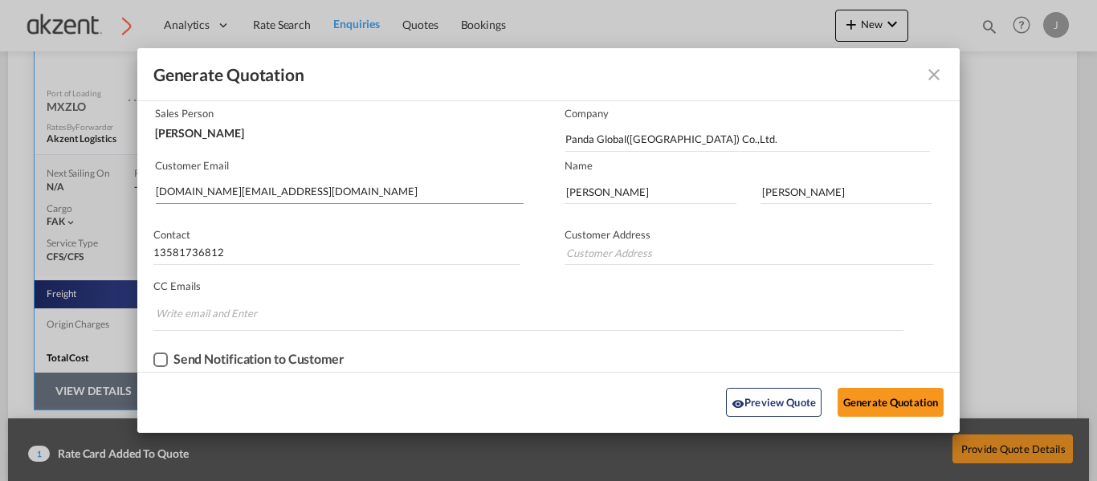
type input "[STREET_ADDRESS]."
click at [871, 395] on button "Generate Quotation" at bounding box center [891, 402] width 106 height 29
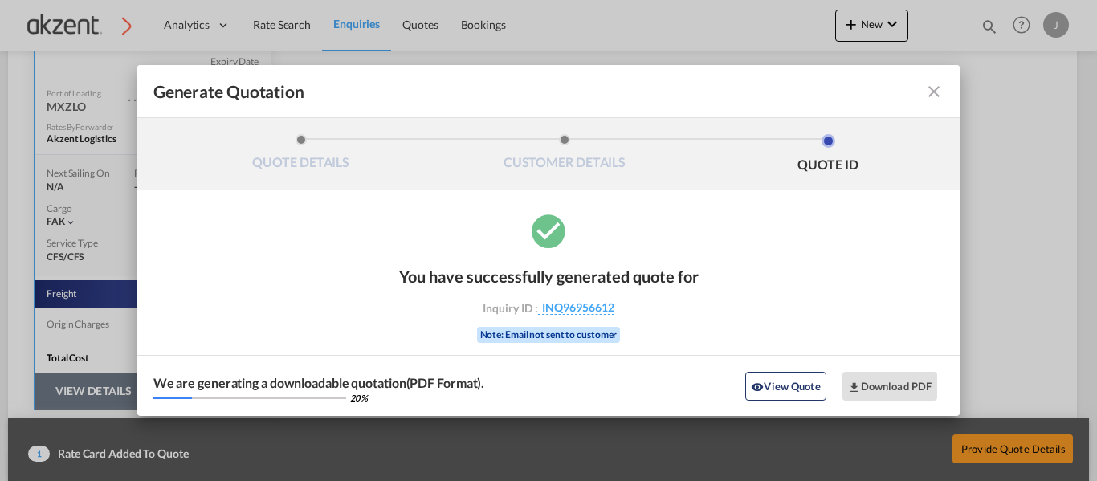
scroll to position [0, 0]
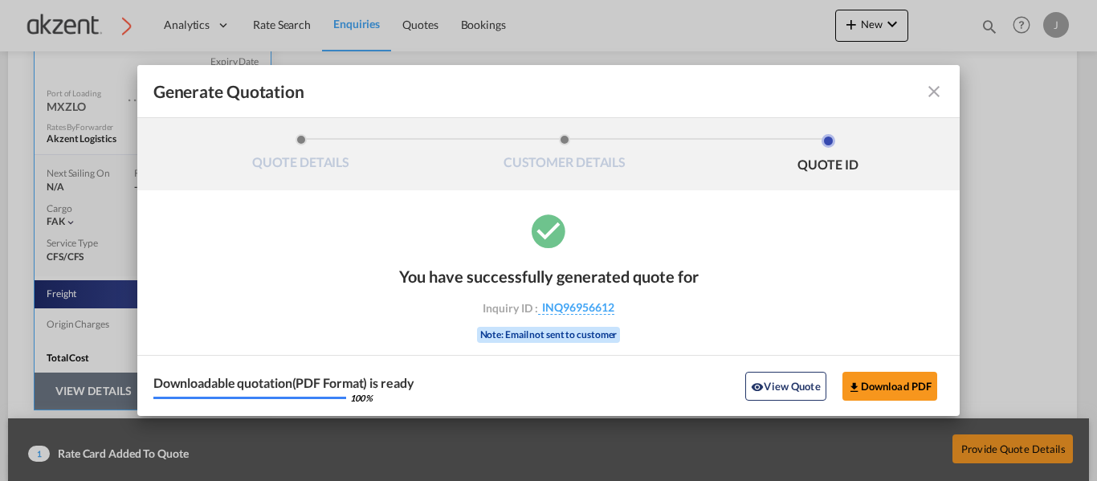
click at [928, 84] on md-icon "icon-close fg-AAA8AD cursor m-0" at bounding box center [934, 91] width 19 height 19
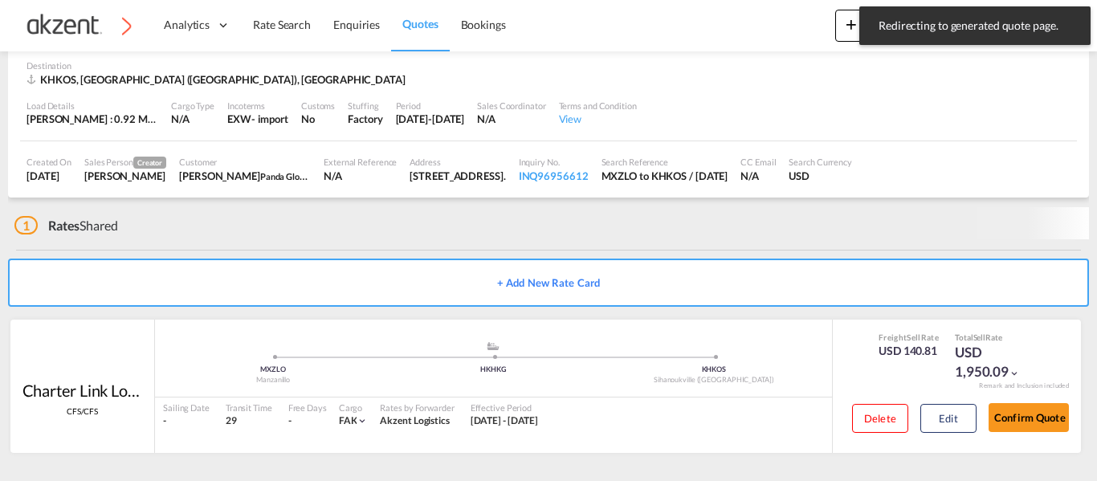
scroll to position [104, 0]
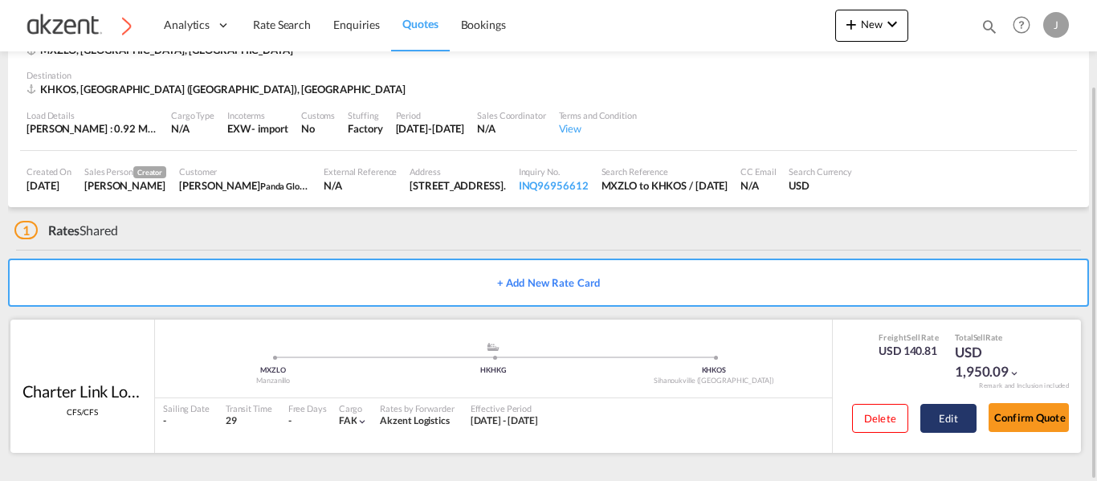
click at [937, 407] on button "Edit" at bounding box center [949, 418] width 56 height 29
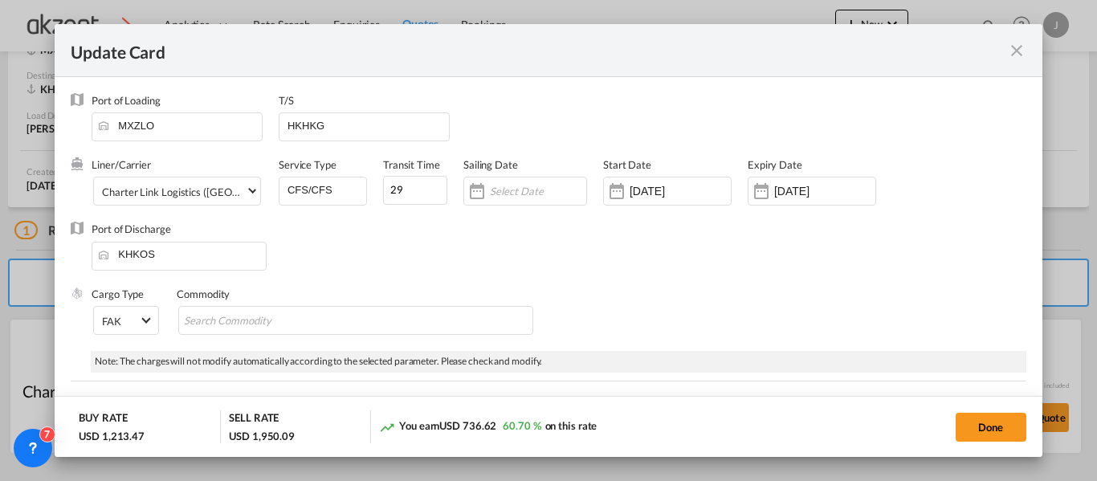
scroll to position [127, 0]
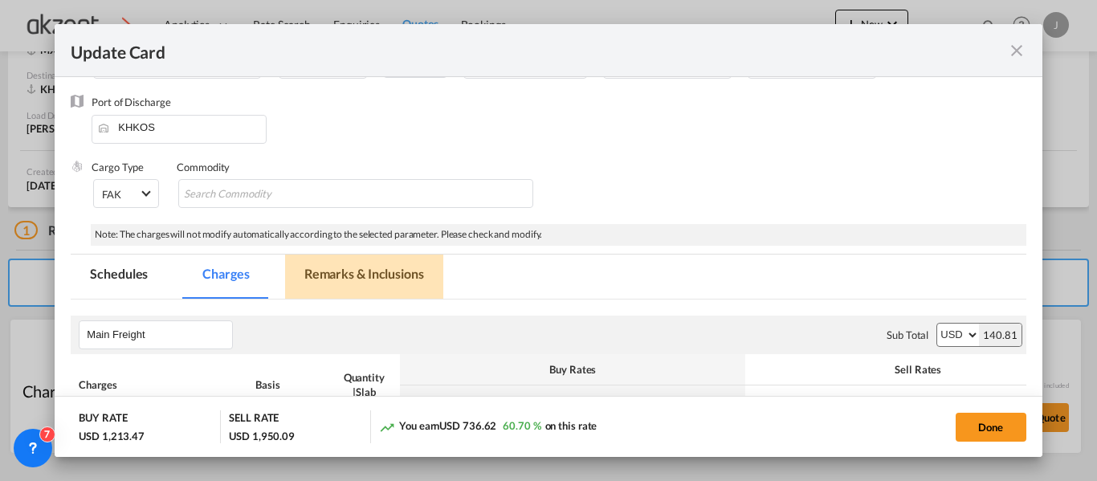
click at [353, 261] on md-tab-item "Remarks & Inclusions" at bounding box center [364, 277] width 158 height 44
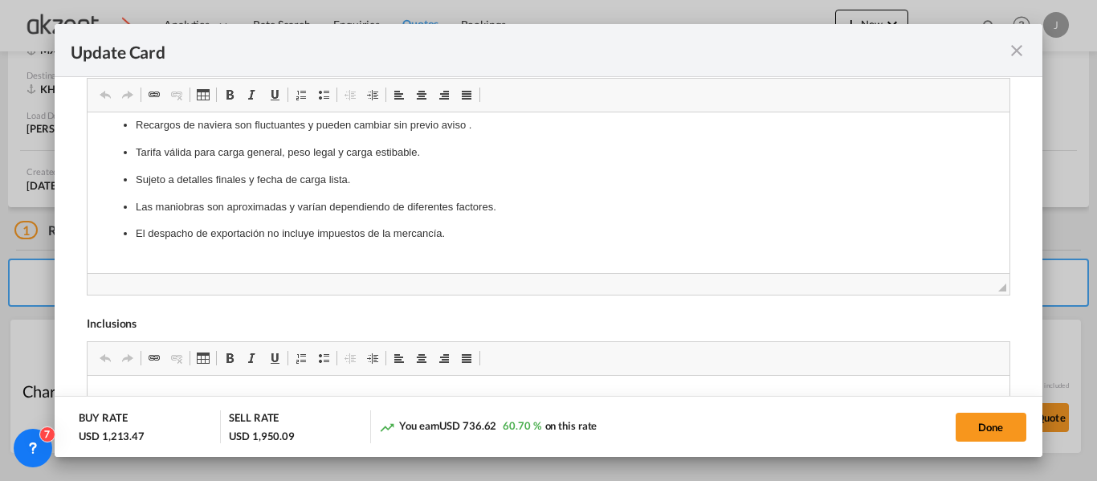
scroll to position [0, 0]
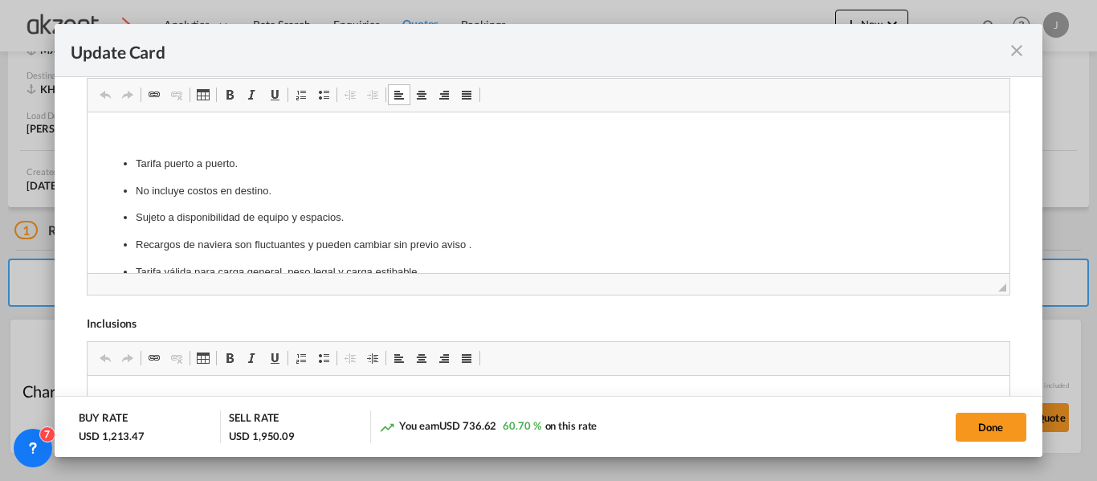
drag, startPoint x: 455, startPoint y: 239, endPoint x: 218, endPoint y: 157, distance: 250.5
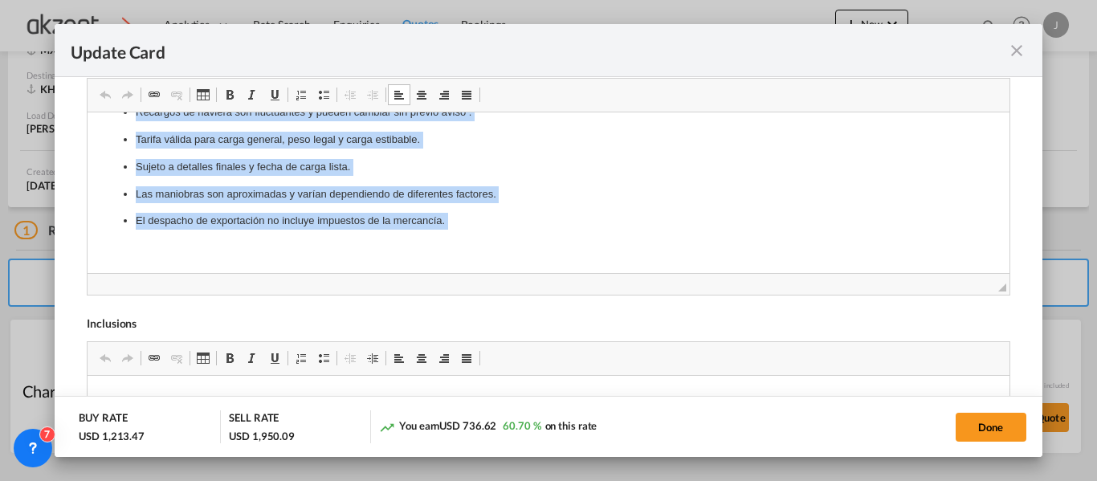
drag, startPoint x: 117, startPoint y: 129, endPoint x: 551, endPoint y: 374, distance: 497.8
click at [551, 272] on html "Tarifa puerto a puerto. No incluye costos en destino. Sujeto a disponibilidad d…" at bounding box center [548, 125] width 921 height 293
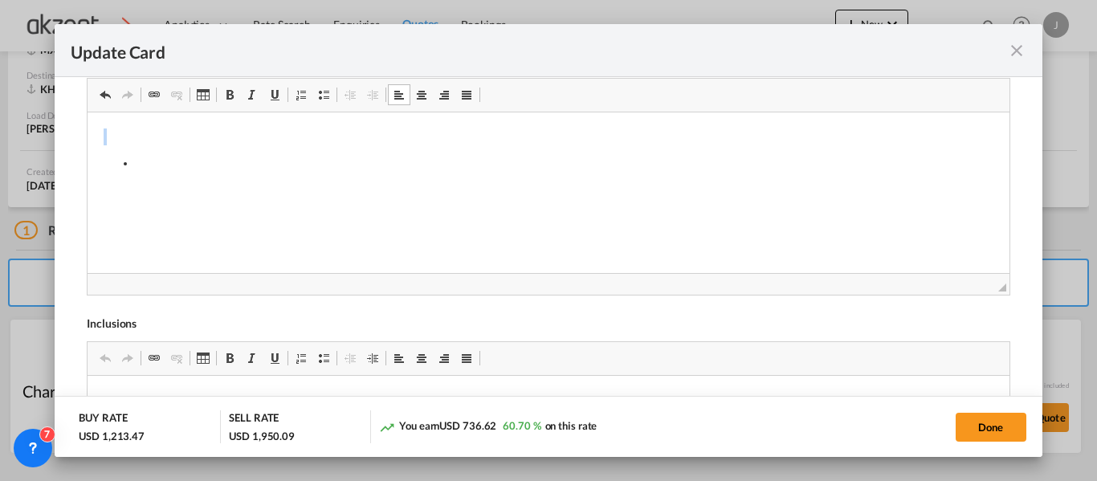
scroll to position [0, 0]
click at [275, 174] on body "Editor, editor7" at bounding box center [548, 163] width 889 height 71
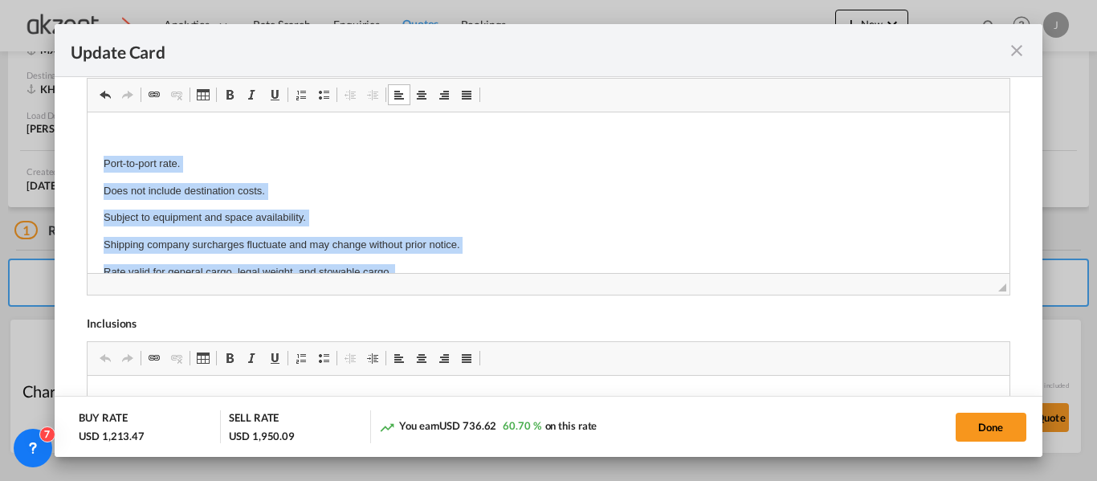
drag, startPoint x: 353, startPoint y: 251, endPoint x: 84, endPoint y: 109, distance: 304.0
click at [88, 112] on html "​​​​​​ Port-to-port rate. Does not include destination costs. Subject to equipm…" at bounding box center [548, 245] width 921 height 266
click at [322, 89] on span "Update Card Port ..." at bounding box center [323, 94] width 13 height 13
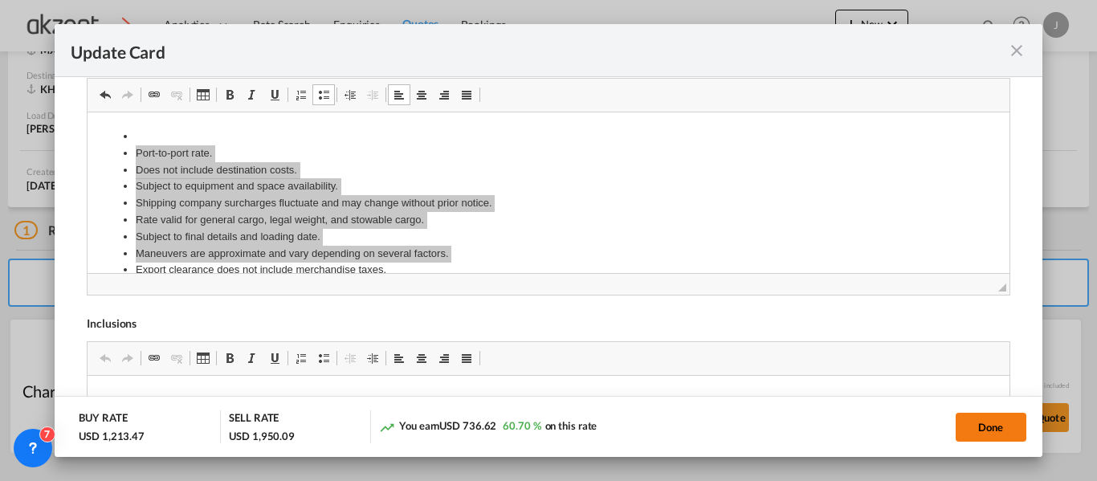
click at [991, 426] on button "Done" at bounding box center [991, 427] width 71 height 29
type input "[DATE]"
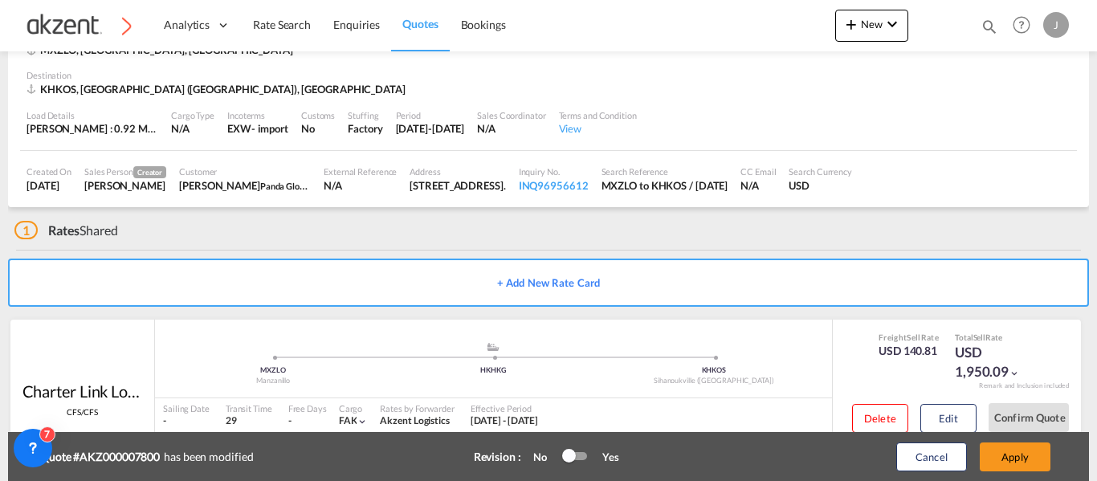
scroll to position [343, 0]
click at [1000, 452] on button "Apply" at bounding box center [1015, 457] width 71 height 29
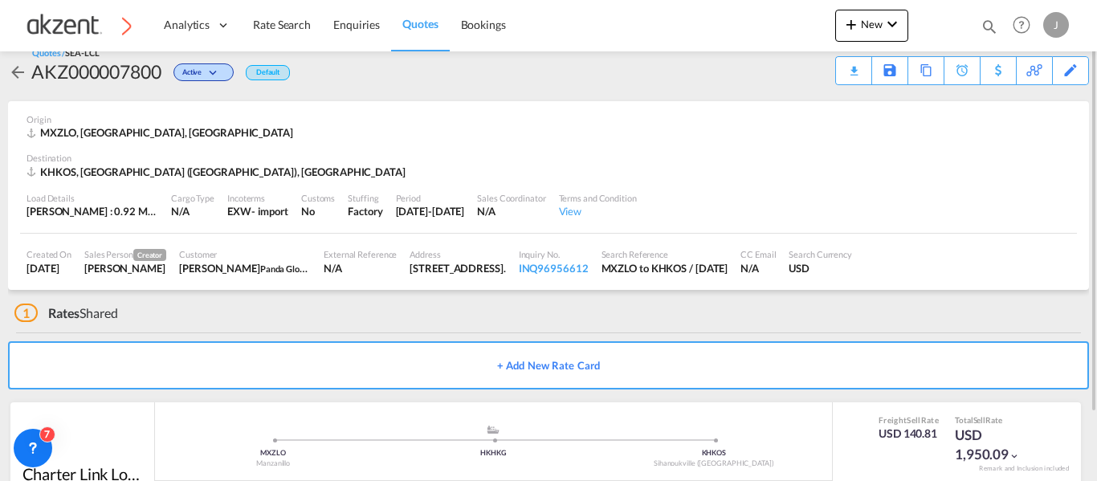
scroll to position [0, 0]
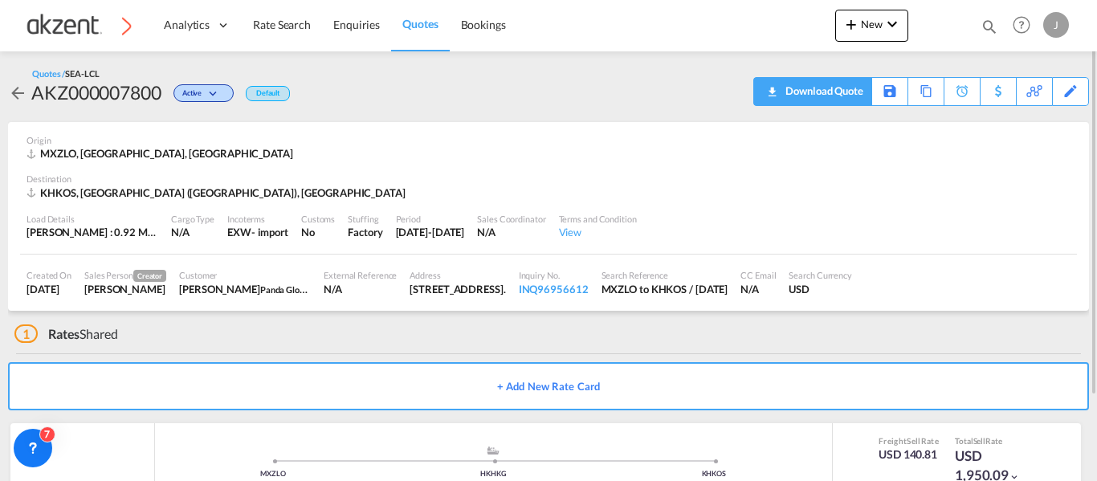
click at [849, 88] on div "Download Quote" at bounding box center [823, 91] width 82 height 26
